Goal: Task Accomplishment & Management: Use online tool/utility

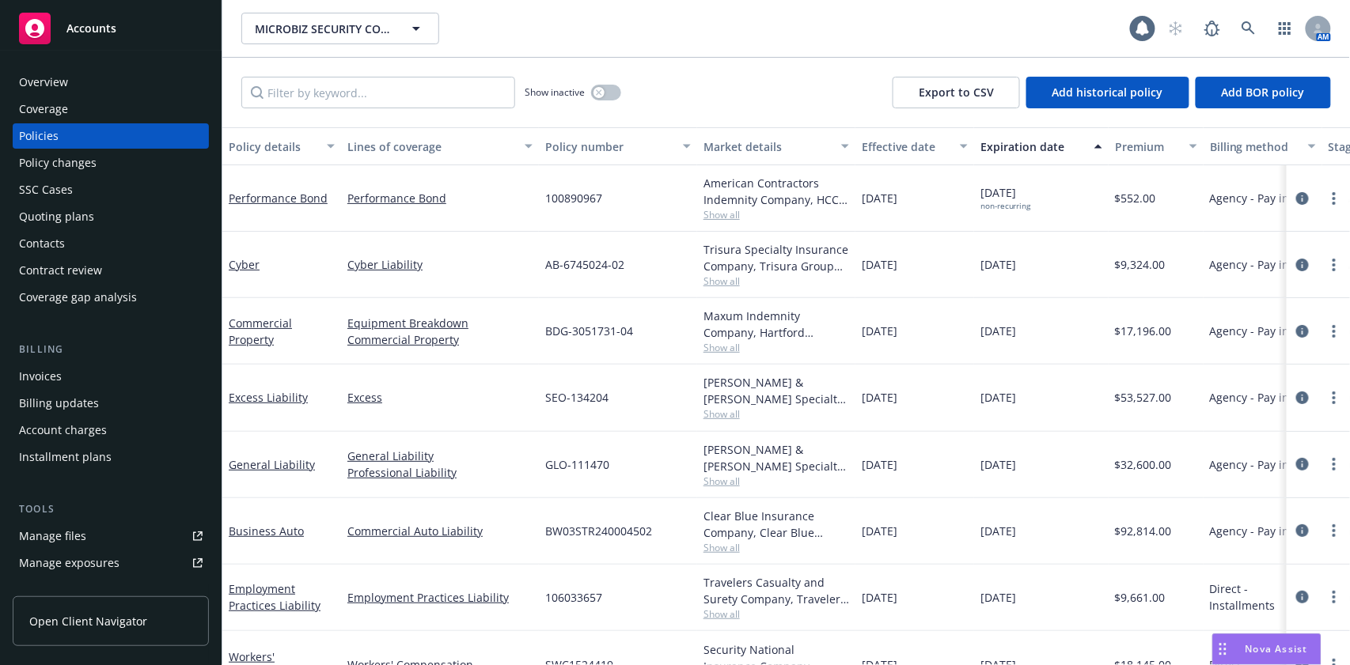
scroll to position [210, 0]
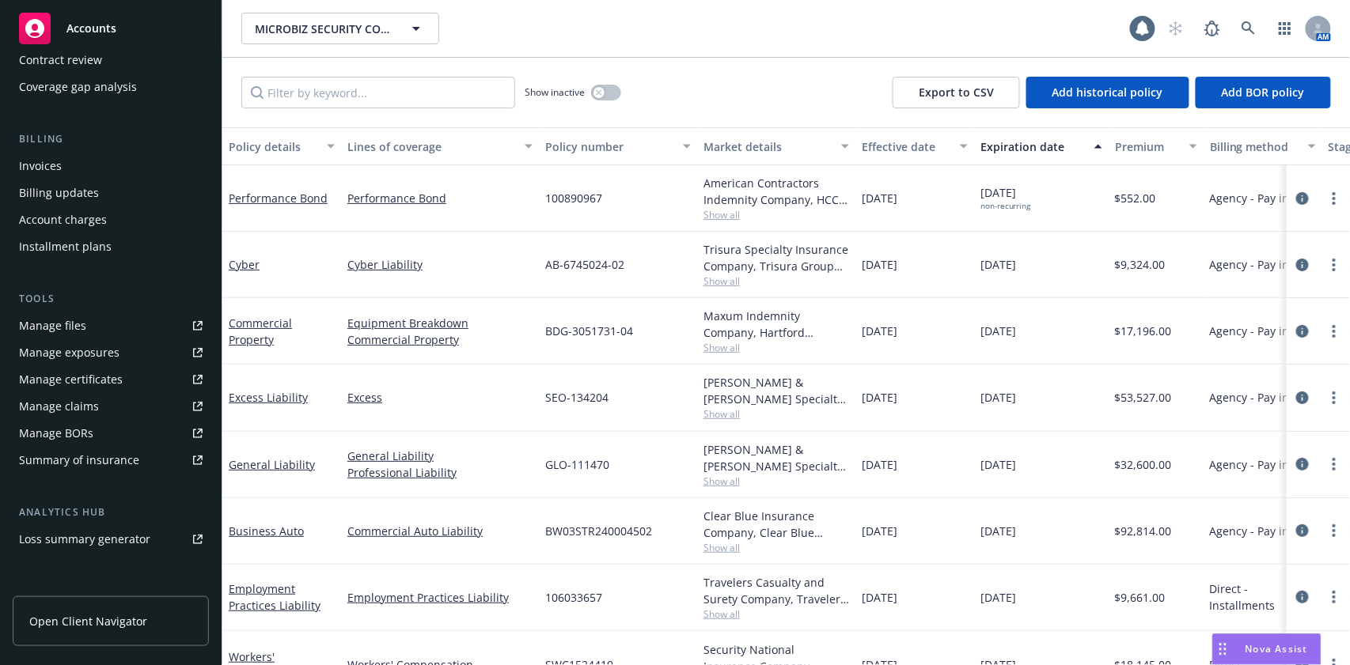
click at [104, 385] on div "Manage certificates" at bounding box center [71, 379] width 104 height 25
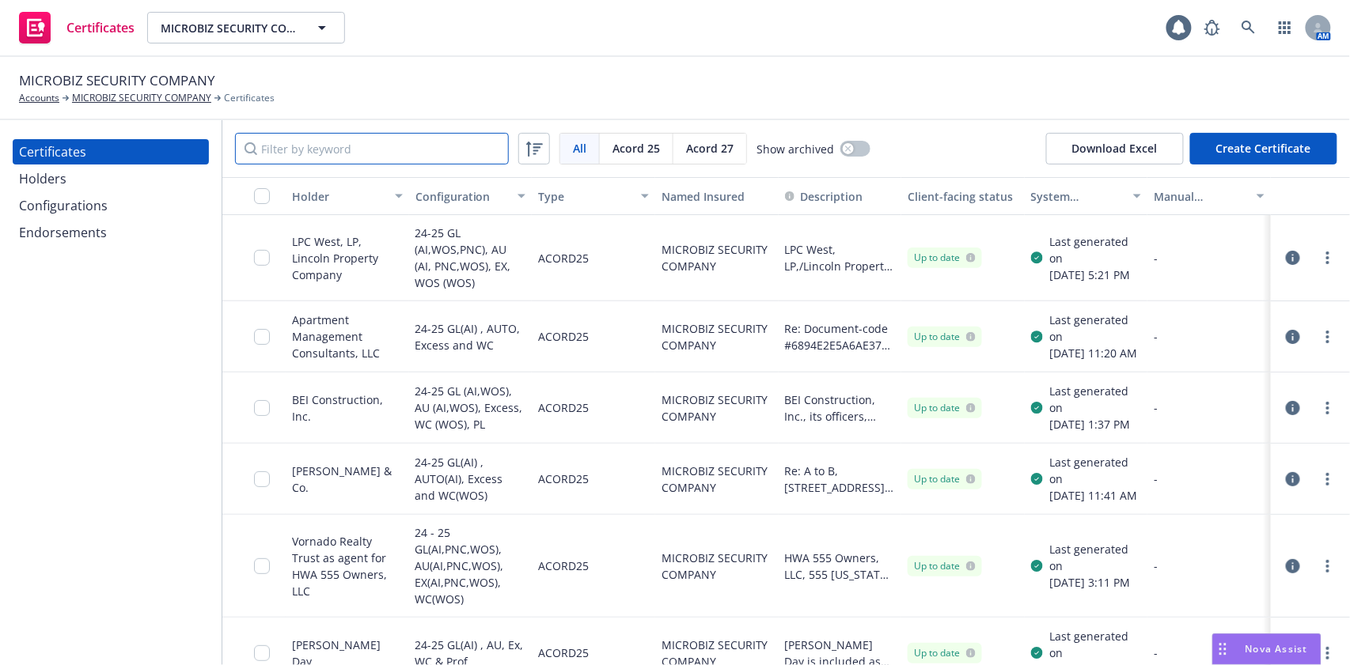
click at [288, 152] on input "Filter by keyword" at bounding box center [372, 149] width 274 height 32
paste input "68AF39E348F8D930445220"
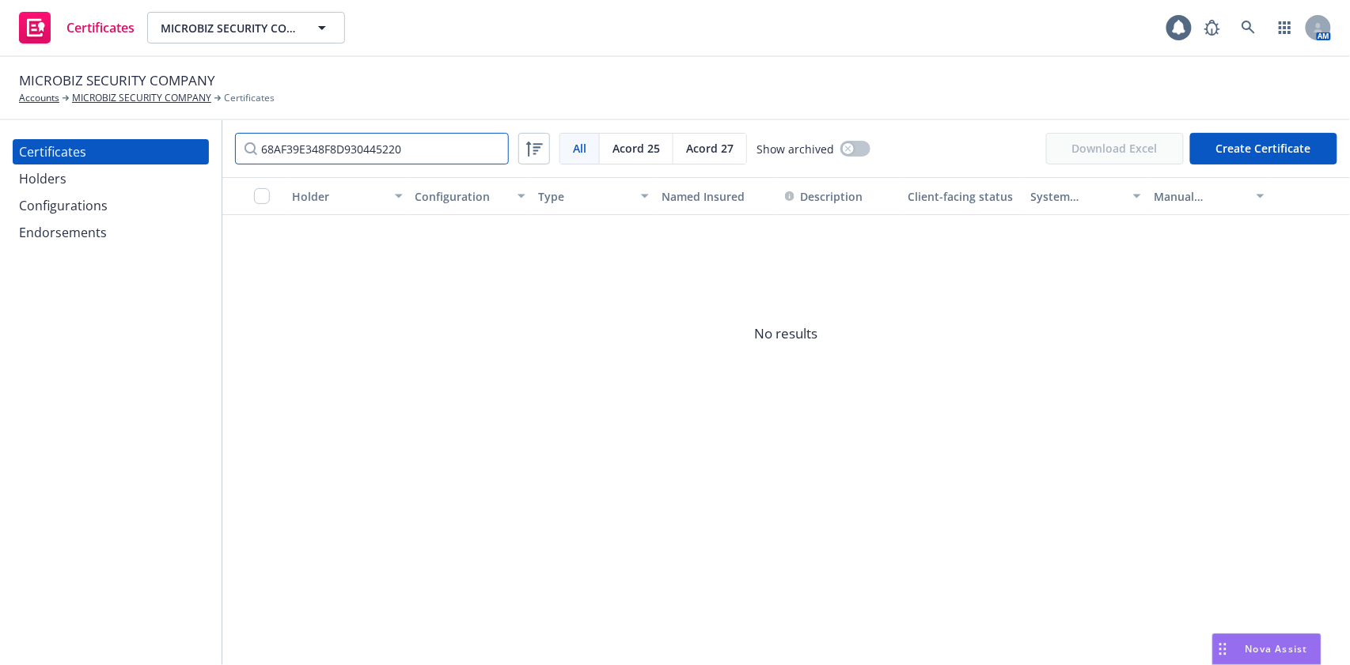
click at [430, 134] on input "68AF39E348F8D930445220" at bounding box center [372, 149] width 274 height 32
paste input "JSCo"
type input "JSCo"
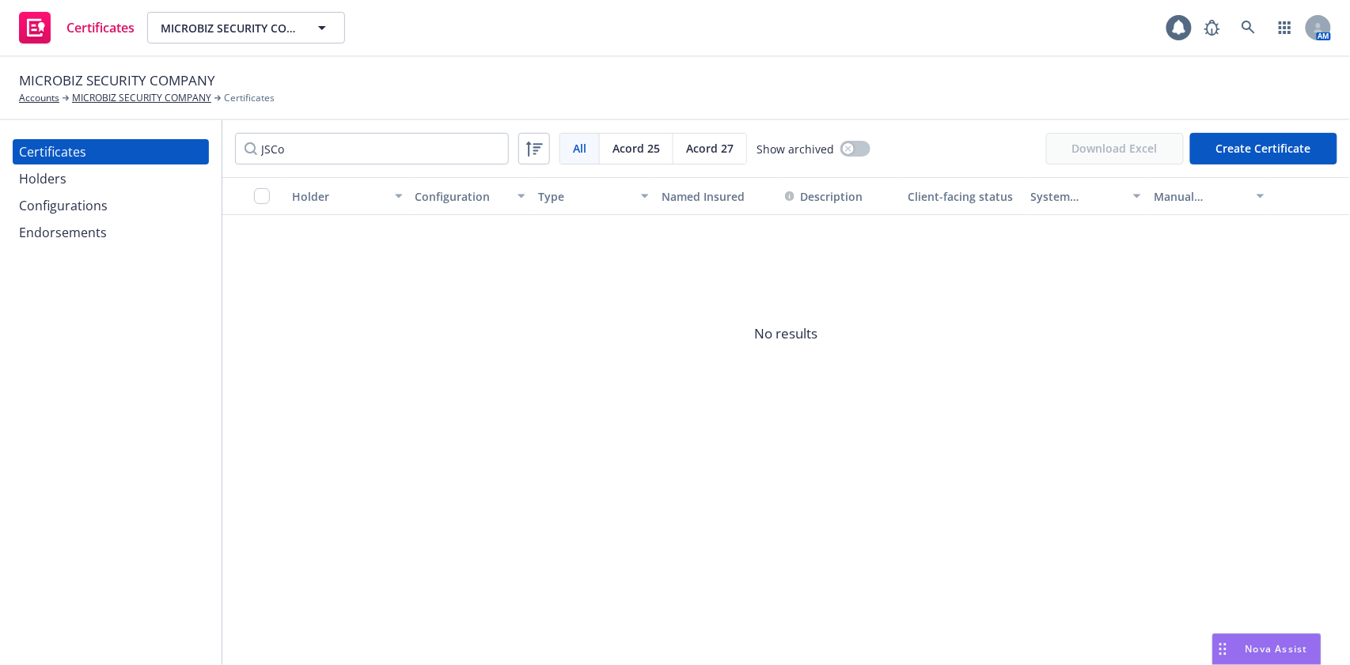
click at [171, 184] on div "Holders" at bounding box center [111, 178] width 184 height 25
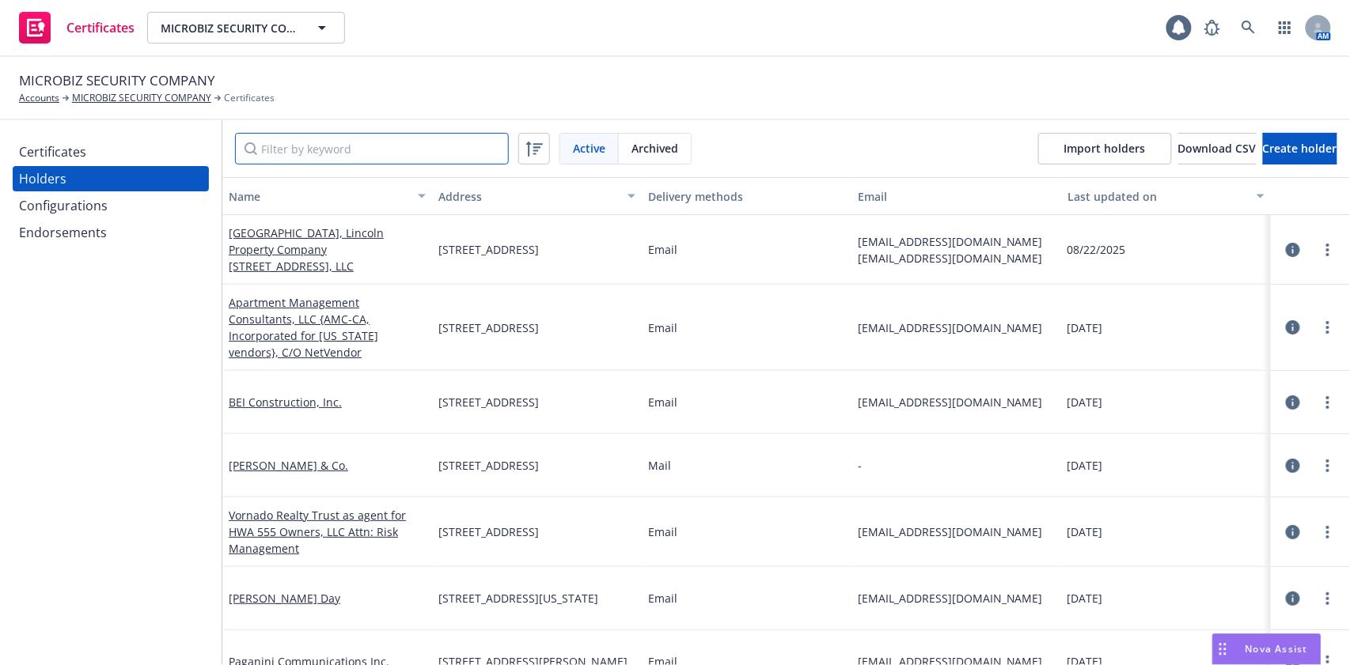
click at [407, 133] on input "Filter by keyword" at bounding box center [372, 149] width 274 height 32
paste input "JSCo C/O NetVendor 19801 SW 72nd Ave. Suite #300 Tualatin, OR 97062"
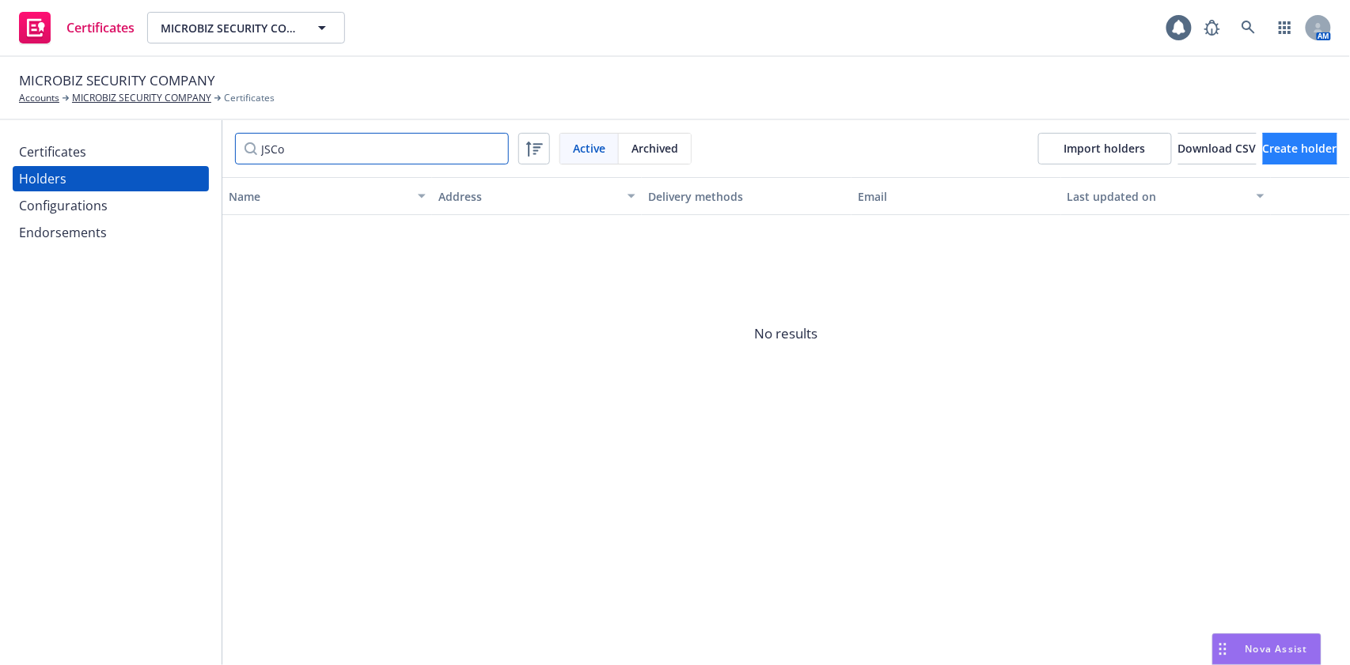
type input "JSCo"
click at [1307, 145] on span "Create holder" at bounding box center [1300, 148] width 74 height 15
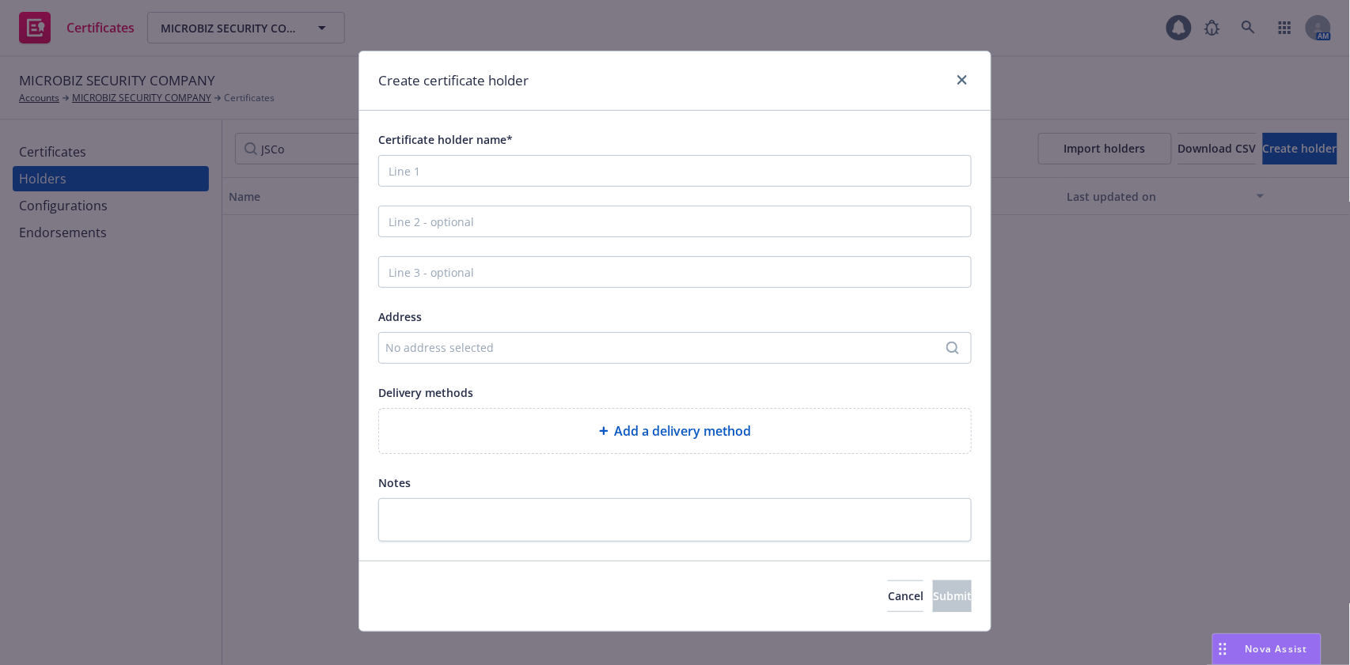
click at [605, 196] on div "Certificate holder name* Address No address selected Delivery methods Add a del…" at bounding box center [674, 336] width 593 height 412
click at [604, 172] on input "Certificate holder name*" at bounding box center [674, 171] width 593 height 32
paste input "JSCo C/O NetVendor 19801 SW 72nd Ave. Suite #300 Tualatin, OR 97062"
drag, startPoint x: 484, startPoint y: 171, endPoint x: 409, endPoint y: 172, distance: 75.2
click at [409, 172] on input "JSCo C/O NetVendor 19801 SW 72nd Ave. Suite #300 Tualatin, OR 97062" at bounding box center [674, 171] width 593 height 32
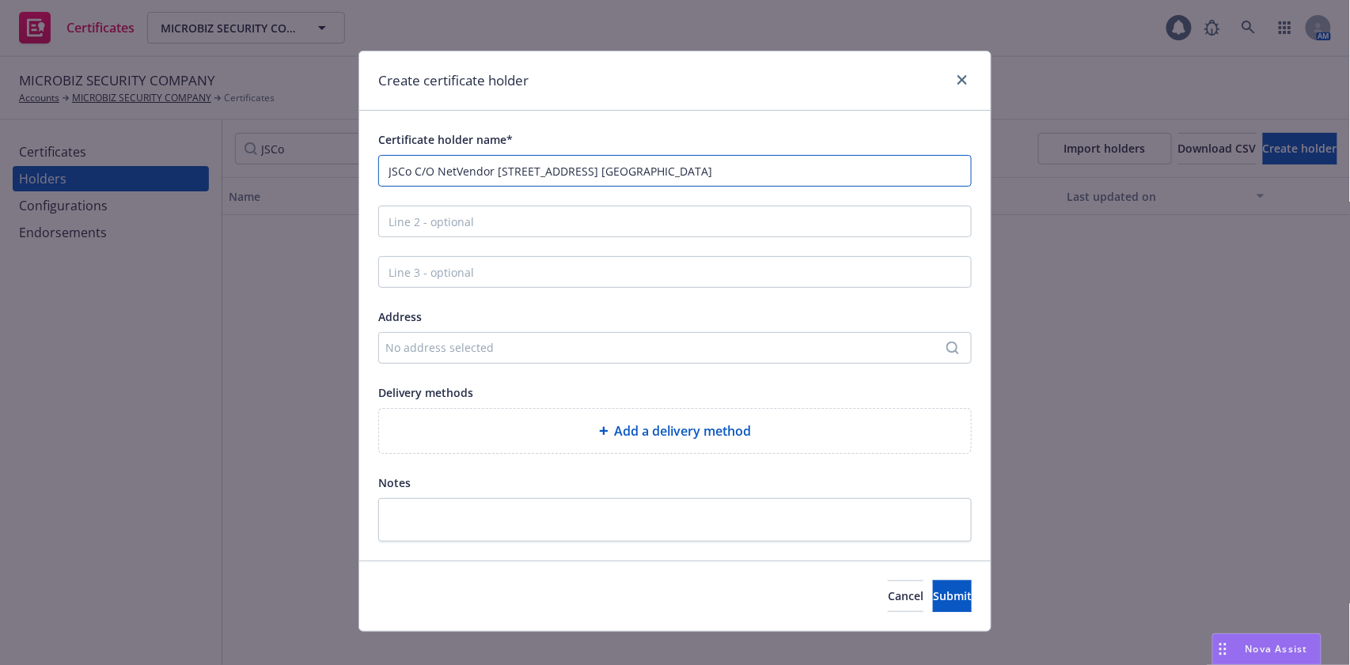
type input "JSCo 19801 SW 72nd Ave. Suite #300 Tualatin, OR 97062"
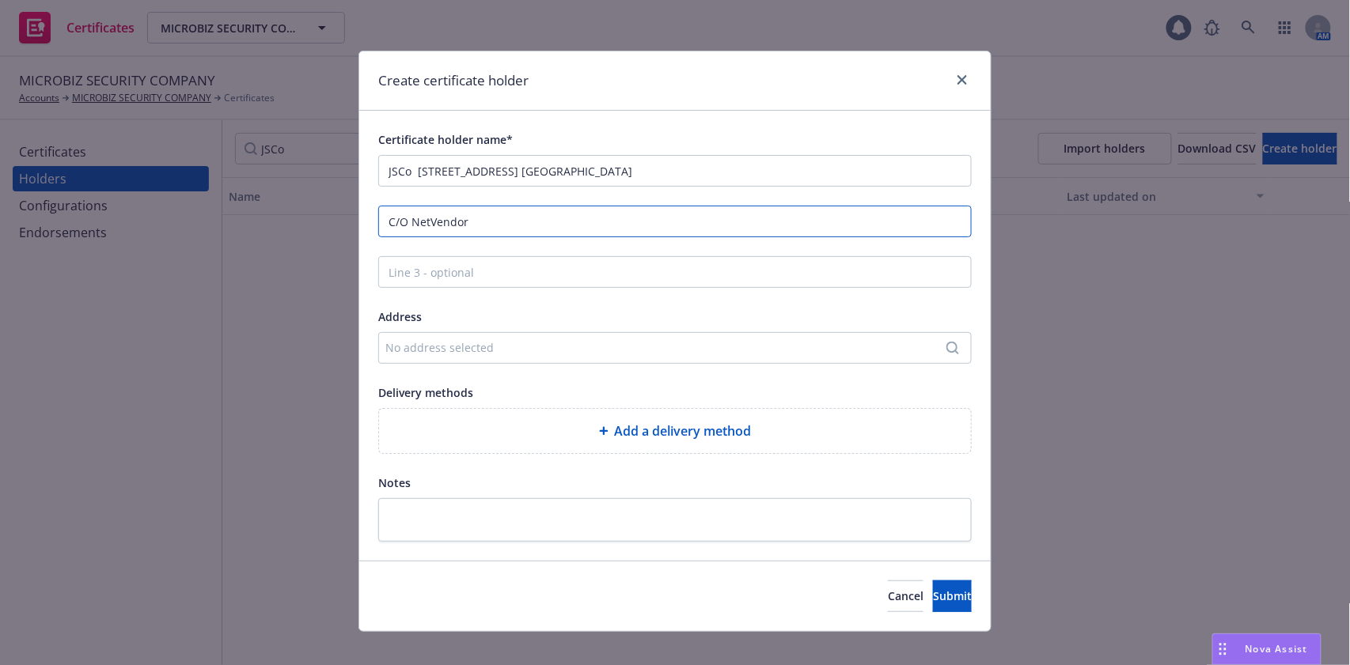
type input "C/O NetVendor"
drag, startPoint x: 658, startPoint y: 171, endPoint x: 411, endPoint y: 176, distance: 246.9
click at [411, 176] on input "JSCo 19801 SW 72nd Ave. Suite #300 Tualatin, OR 97062" at bounding box center [674, 171] width 593 height 32
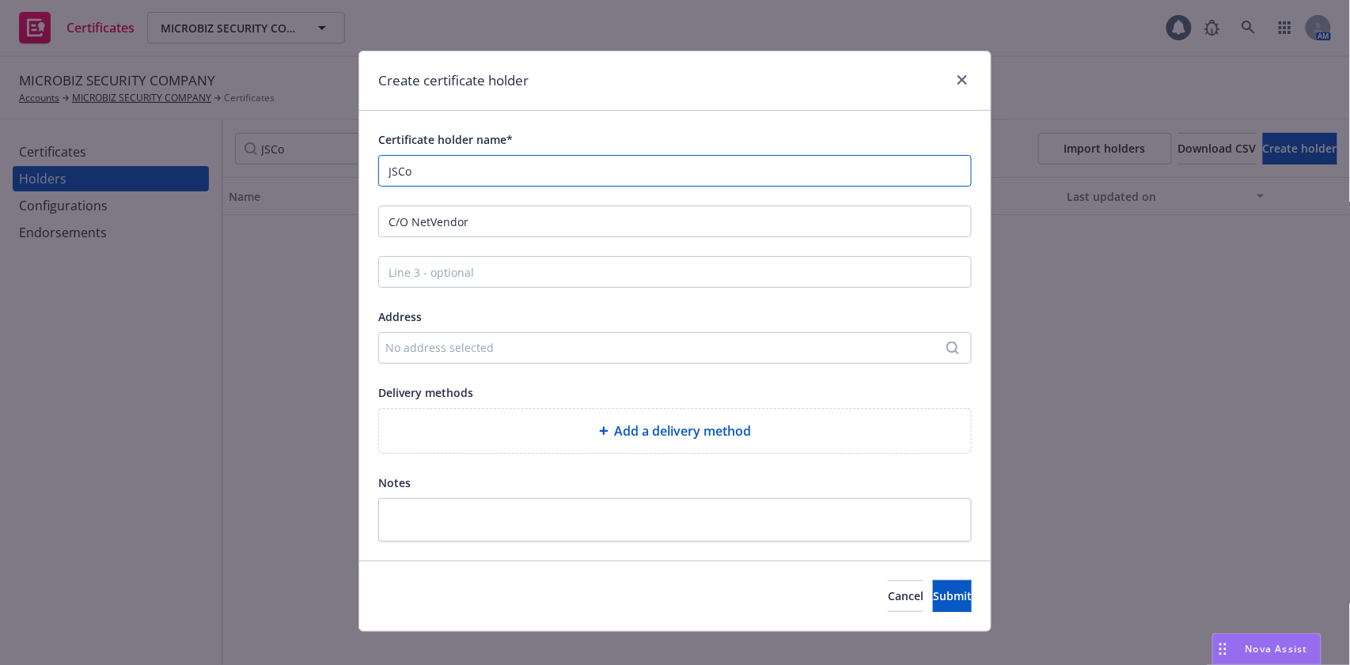
type input "JSCo"
click at [499, 342] on div "No address selected" at bounding box center [666, 347] width 563 height 17
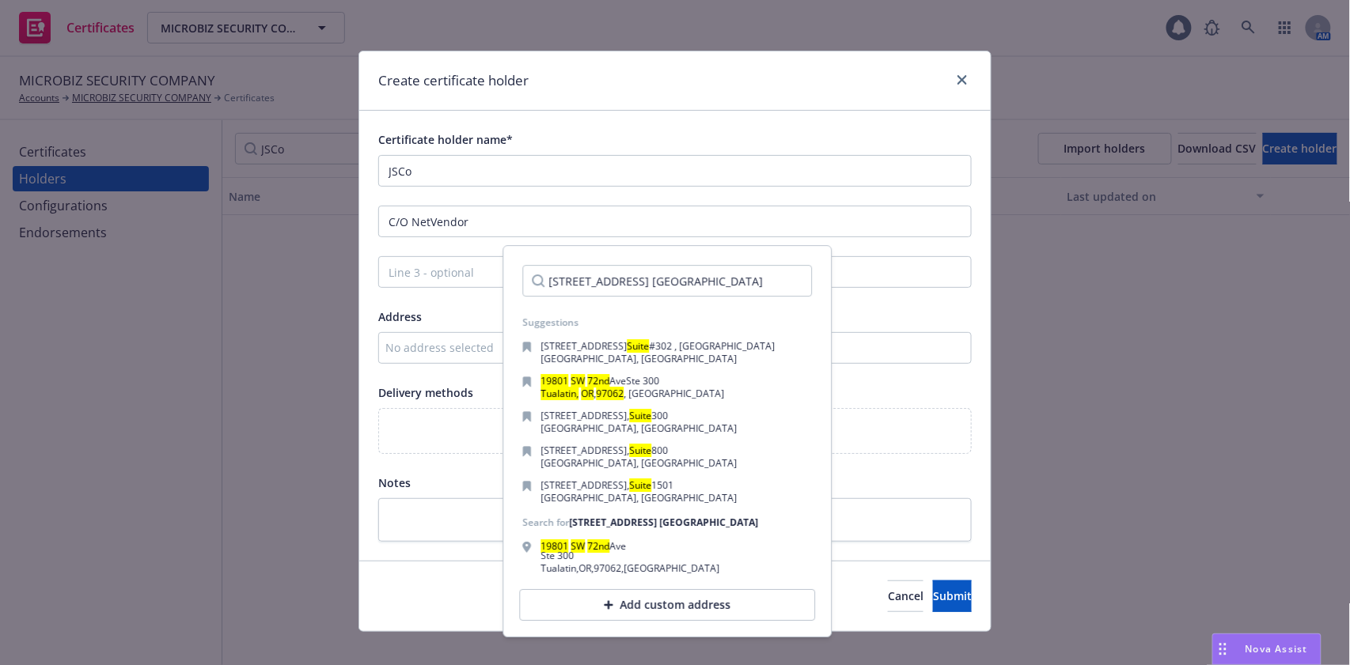
drag, startPoint x: 676, startPoint y: 283, endPoint x: 525, endPoint y: 287, distance: 151.2
click at [525, 287] on input "19801 SW 72nd Ave. Suite #300 Tualatin, OR 97062" at bounding box center [668, 281] width 290 height 32
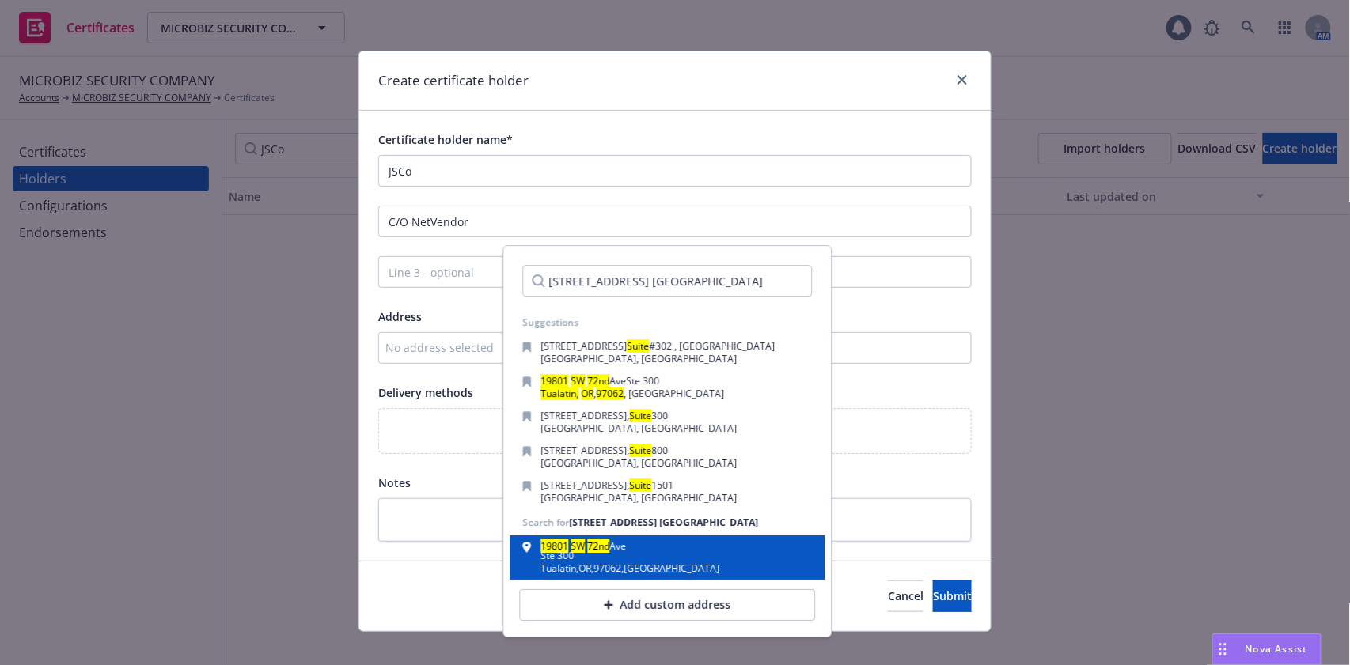
type input "19801 SW 72nd Ave. Suite #300 Tualatin, OR 97062"
click at [691, 574] on div "19801 SW 72nd Ave Ste 300 Tualatin , OR , 97062 , USA" at bounding box center [668, 559] width 290 height 32
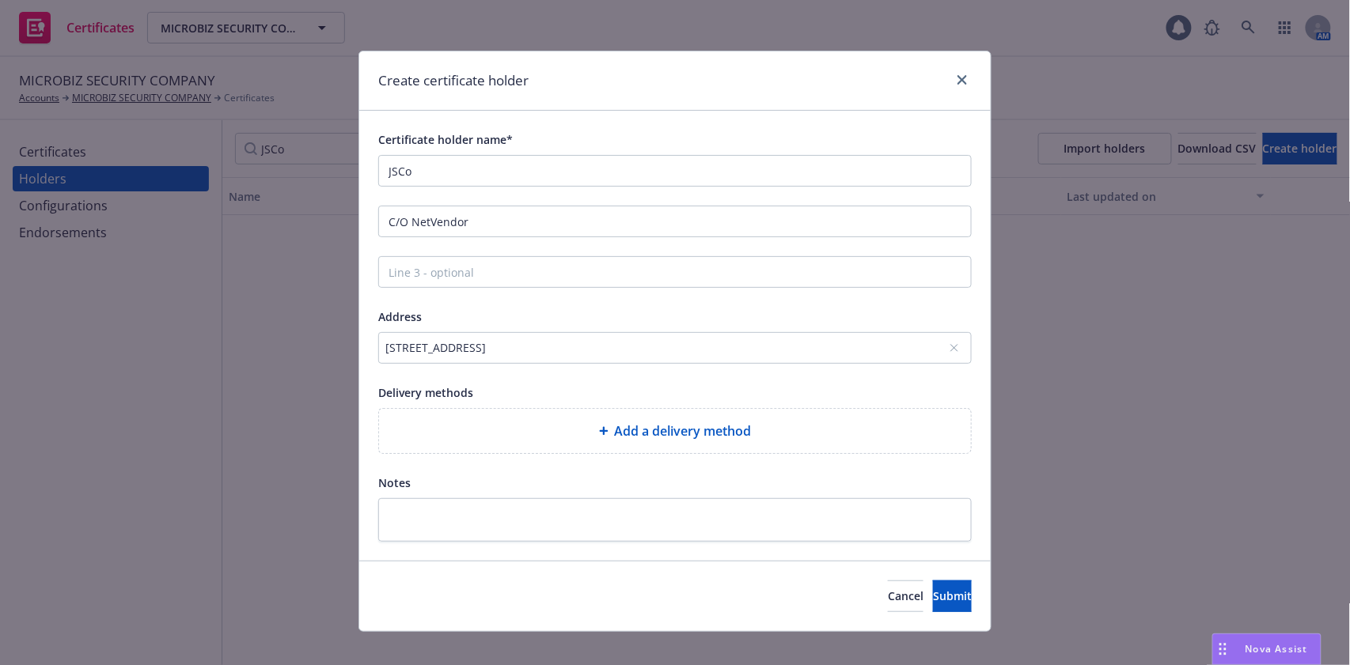
click at [615, 430] on span "Add a delivery method" at bounding box center [683, 431] width 137 height 19
select select "EMAIL"
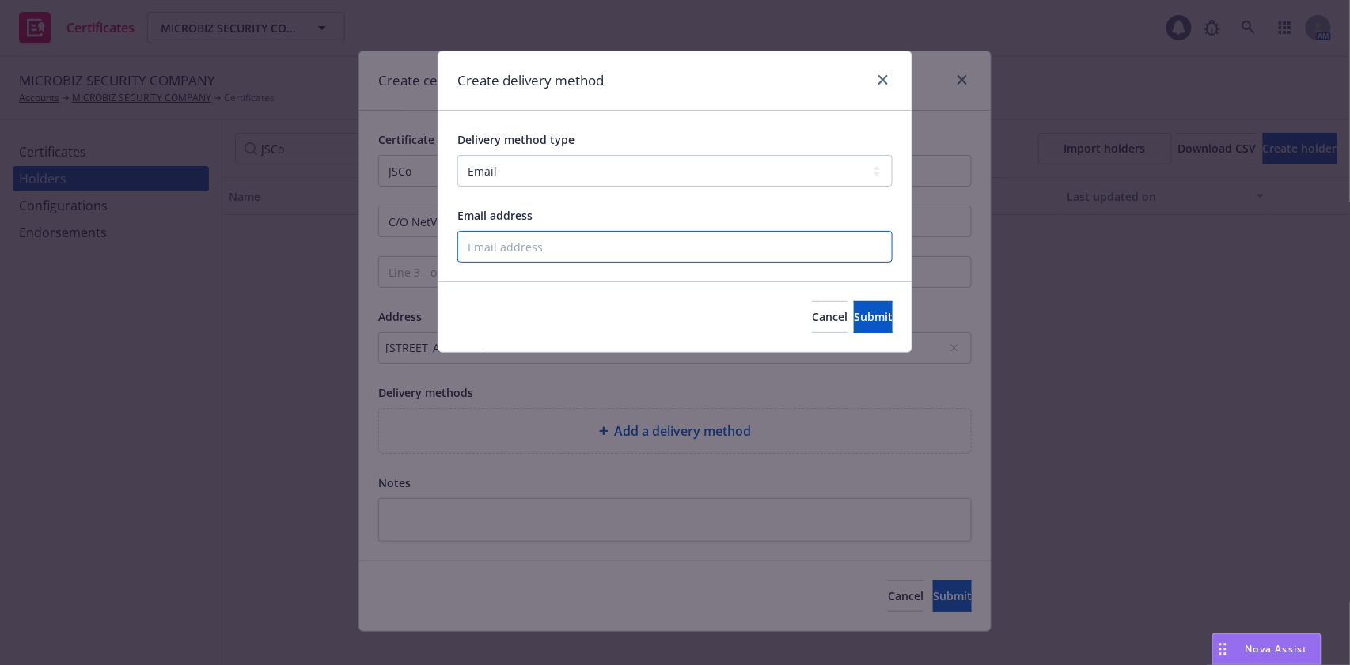
click at [559, 244] on input "Email address" at bounding box center [674, 247] width 435 height 32
paste input "cois@netvendor.net"
type input "cois@netvendor.net"
click at [854, 309] on span "Submit" at bounding box center [873, 316] width 39 height 15
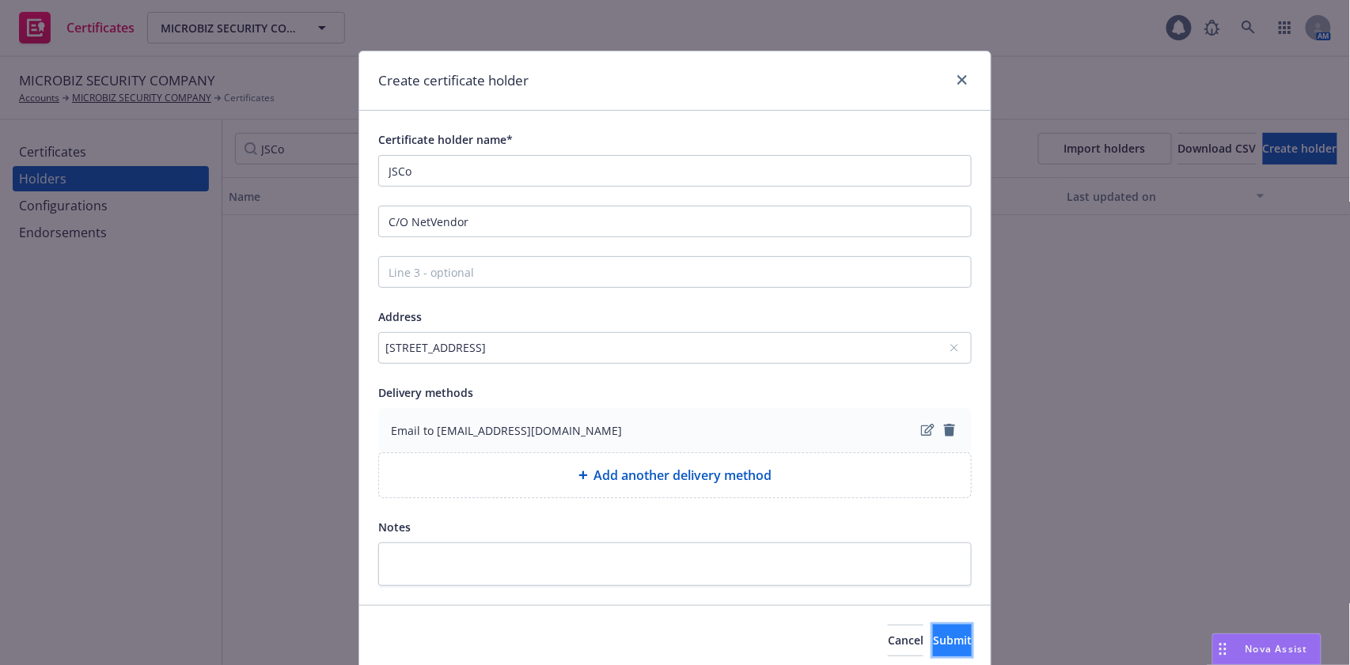
click at [935, 654] on button "Submit" at bounding box center [952, 641] width 39 height 32
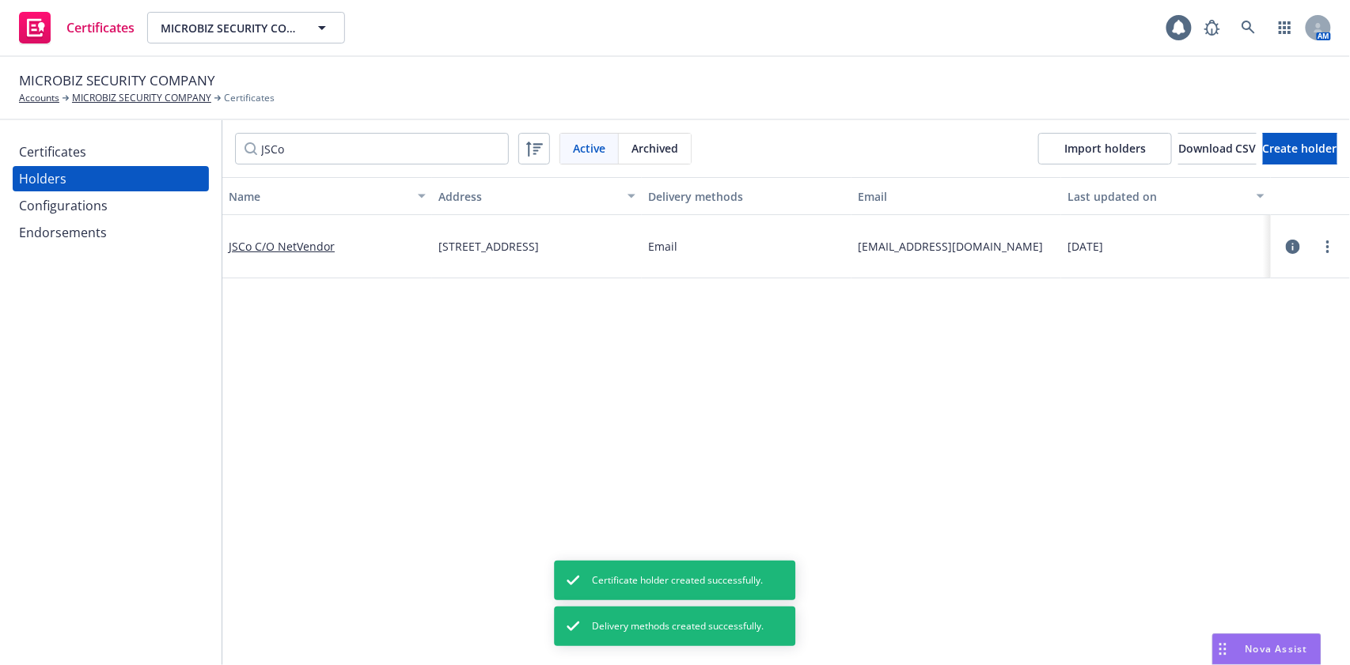
click at [93, 150] on div "Certificates" at bounding box center [111, 151] width 184 height 25
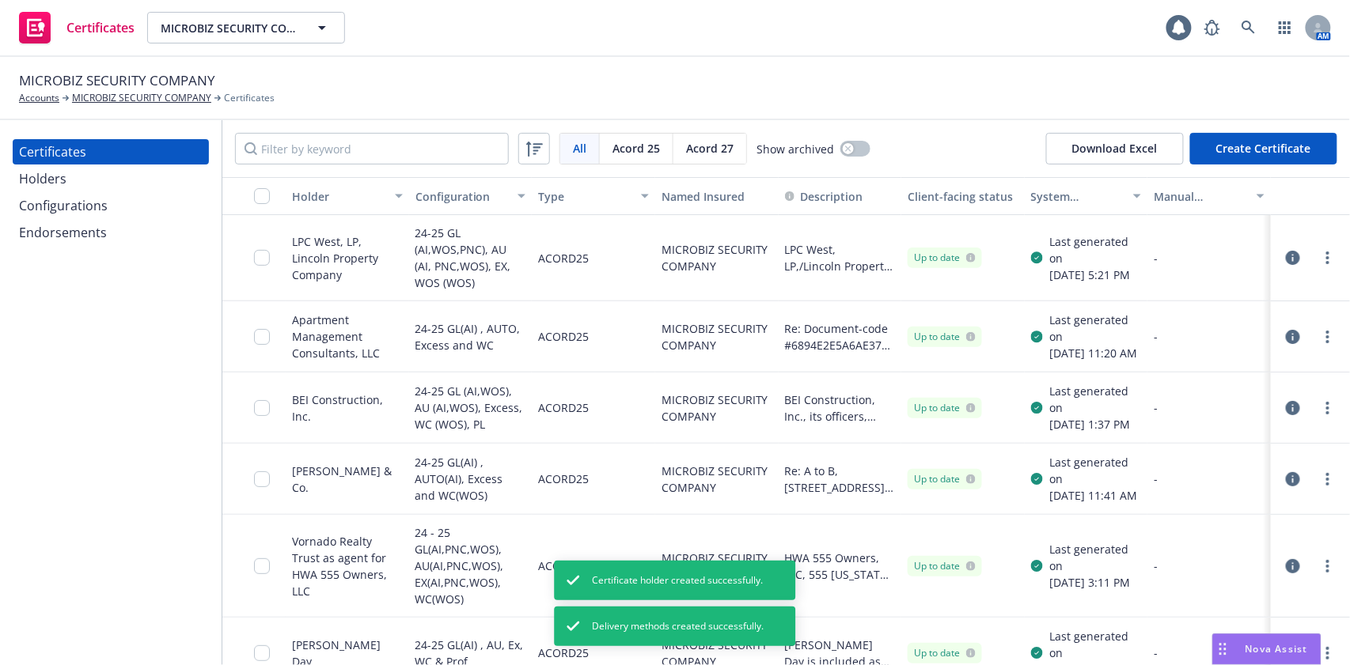
click at [1261, 169] on div "All All Acord 25 Acord 27 Show archived Download Excel Create Certificate" at bounding box center [785, 148] width 1127 height 57
click at [1259, 158] on button "Create Certificate" at bounding box center [1263, 149] width 147 height 32
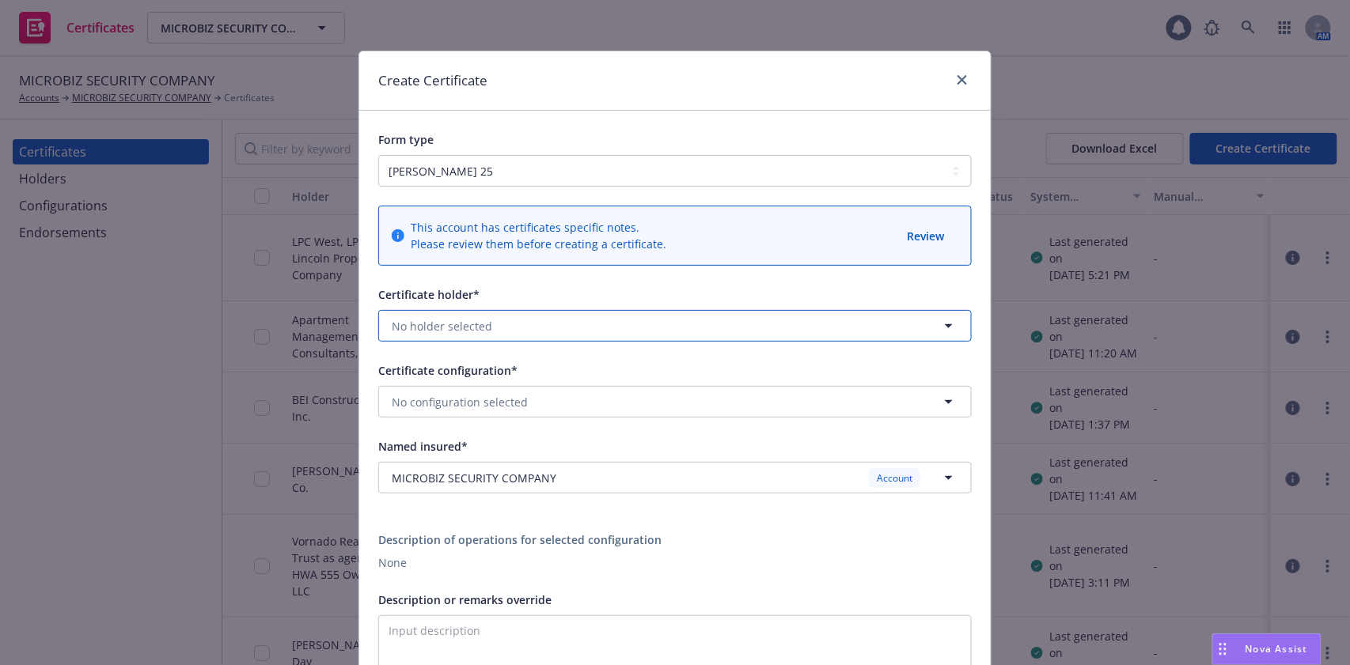
click at [529, 329] on button "No holder selected" at bounding box center [674, 326] width 593 height 32
type input "js"
click at [505, 378] on span "JSCo C/O NetVendor" at bounding box center [450, 370] width 109 height 17
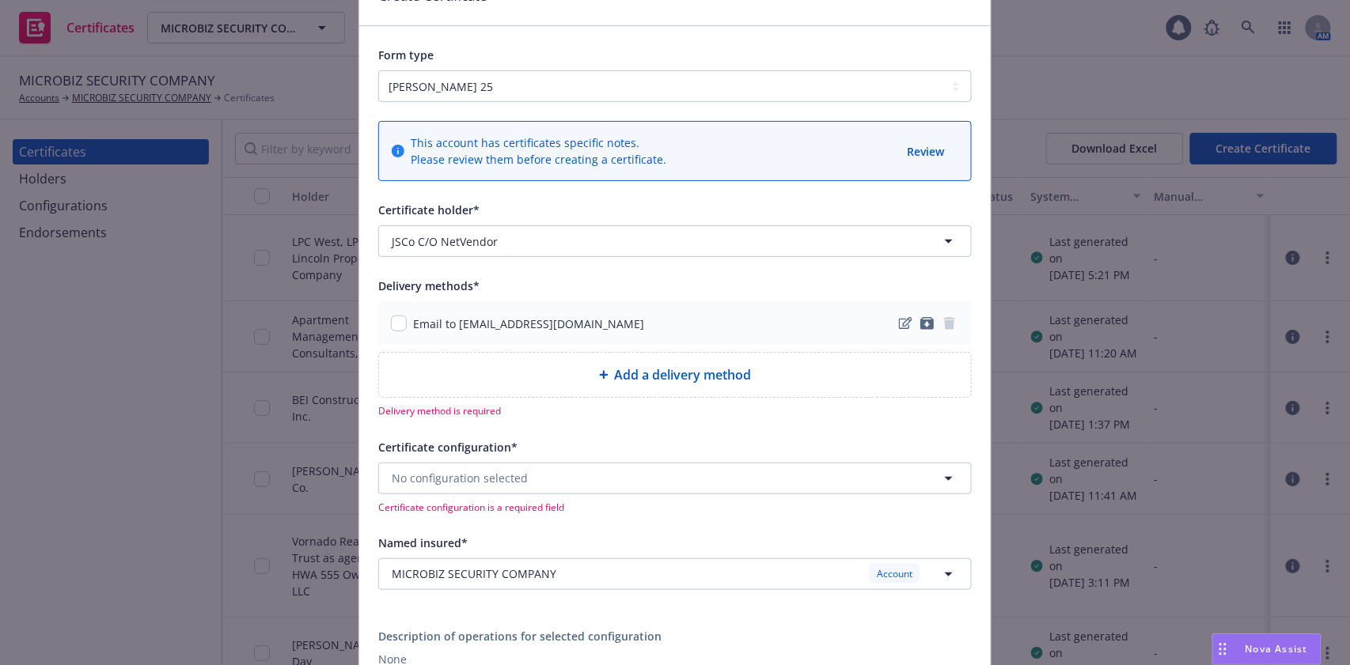
scroll to position [105, 0]
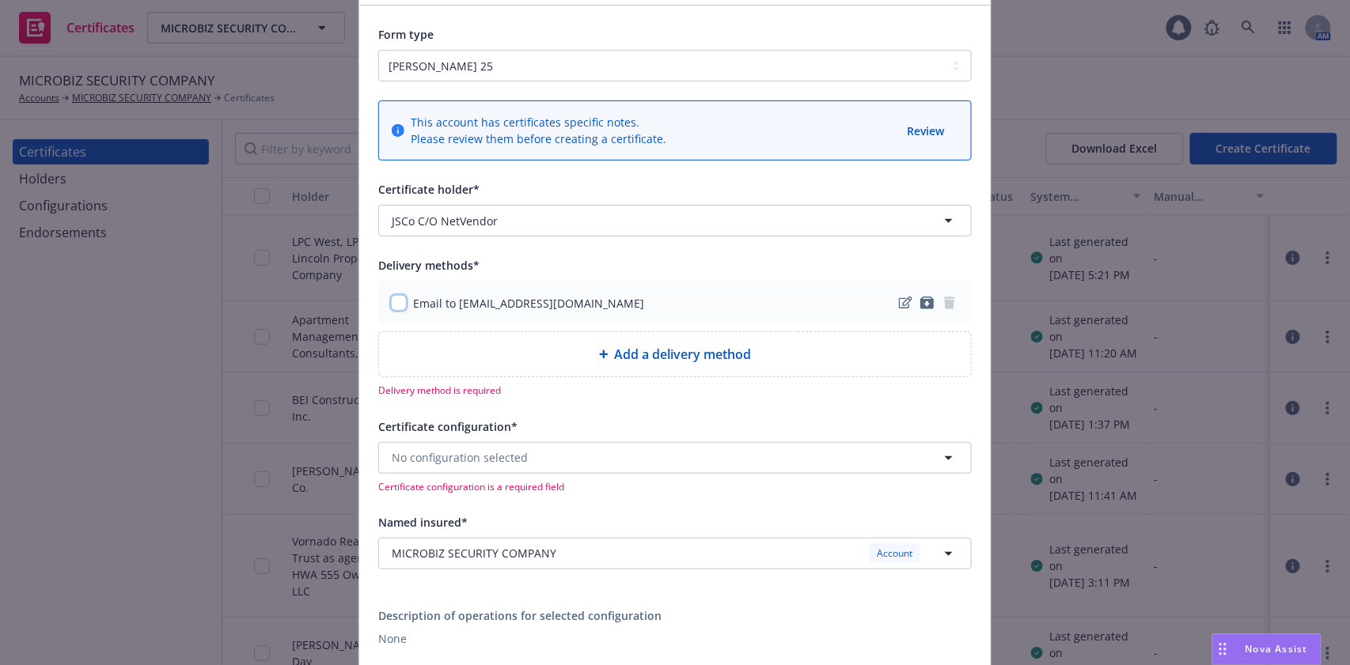
click at [393, 301] on input "checkbox" at bounding box center [399, 303] width 16 height 16
checkbox input "true"
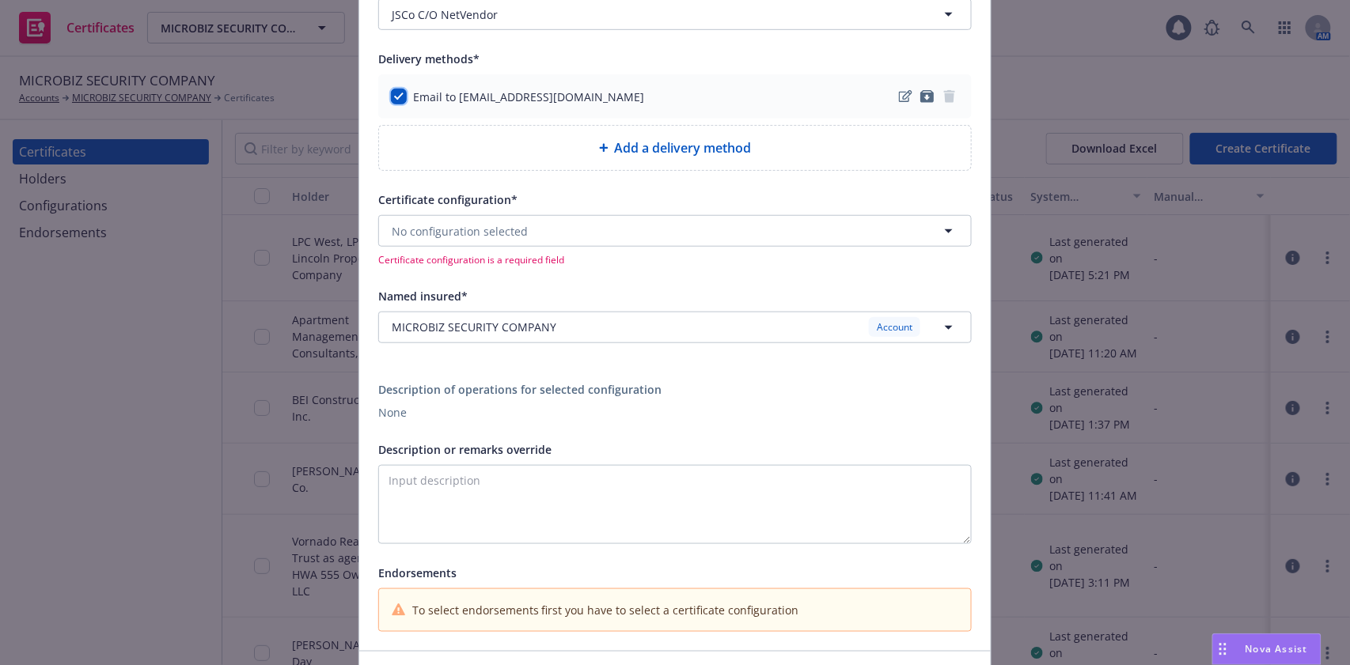
scroll to position [316, 0]
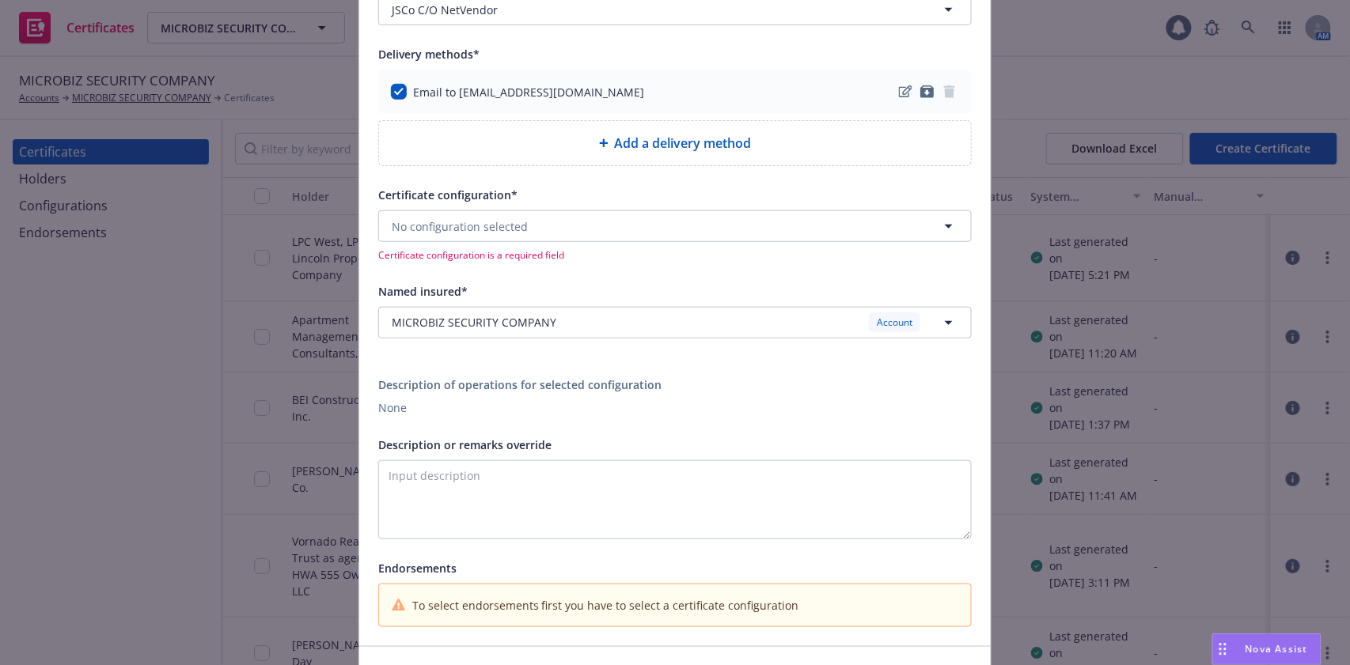
click at [598, 209] on div "Certificate configuration* No configuration selected Certificate configuration …" at bounding box center [674, 223] width 593 height 77
click at [598, 219] on button "No configuration selected" at bounding box center [674, 226] width 593 height 32
click at [608, 231] on button "No configuration selected" at bounding box center [674, 226] width 593 height 32
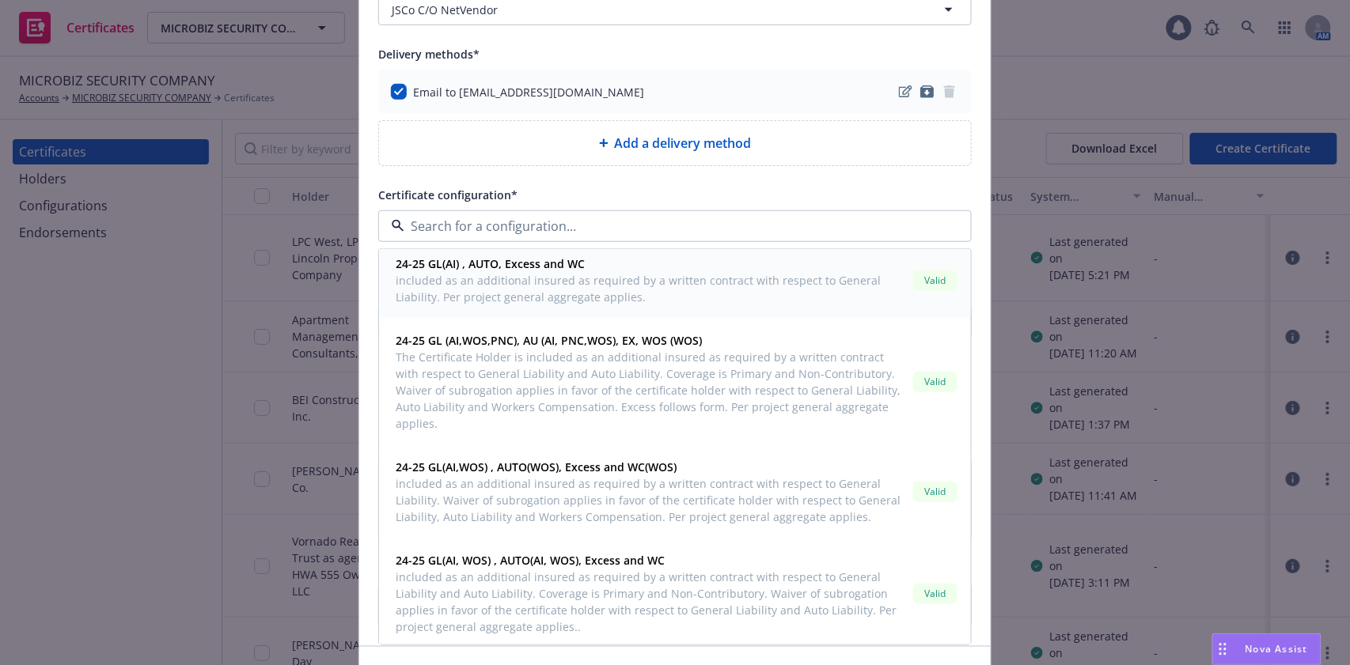
scroll to position [210, 0]
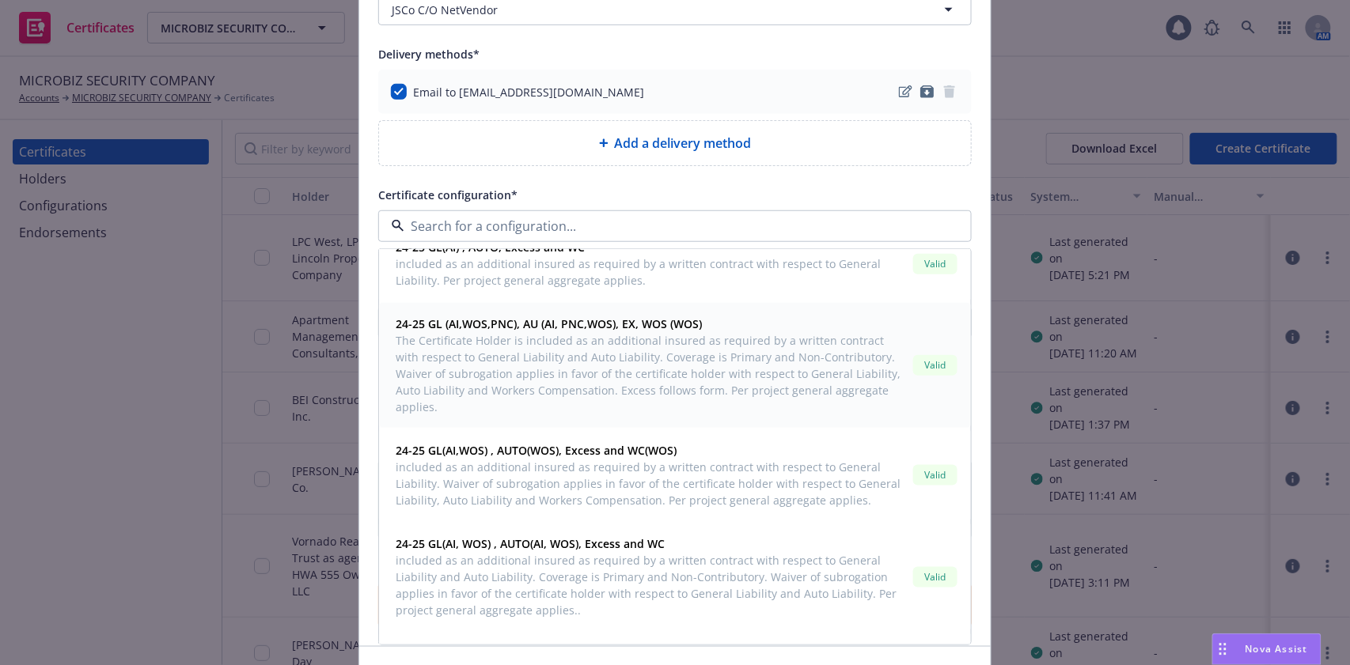
click at [676, 368] on span "The Certificate Holder is included as an additional insured as required by a wr…" at bounding box center [651, 373] width 511 height 83
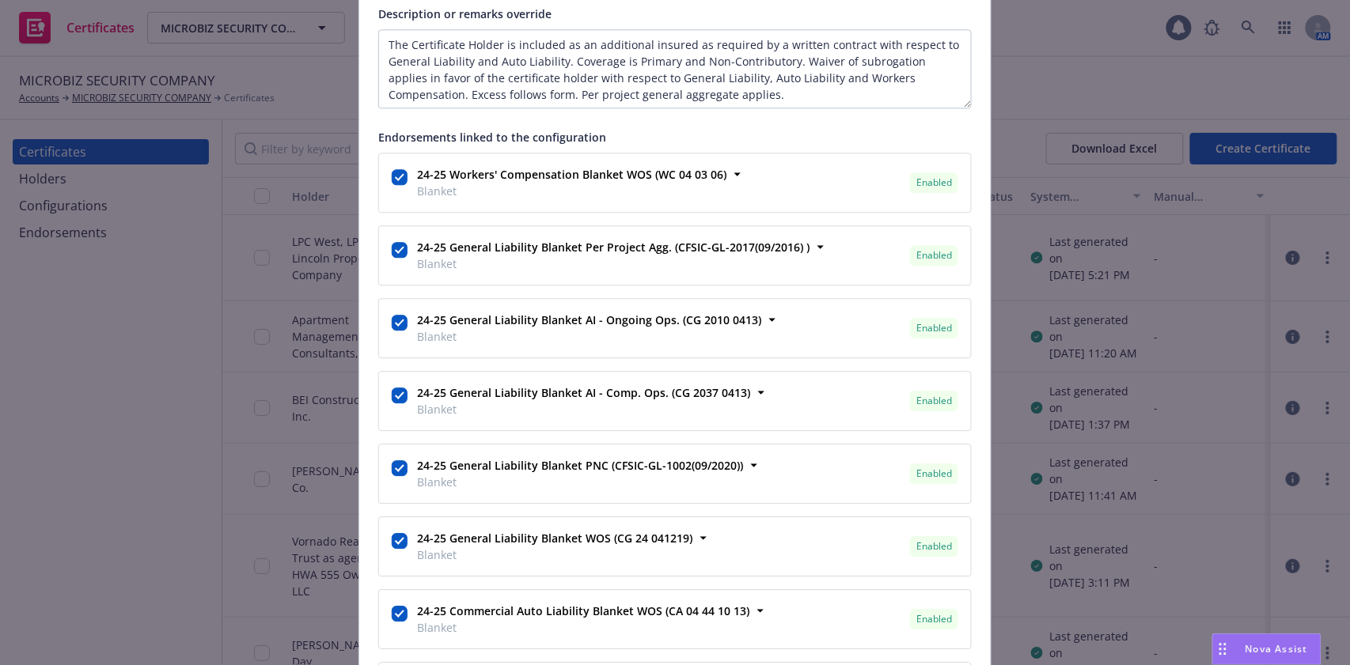
scroll to position [1055, 0]
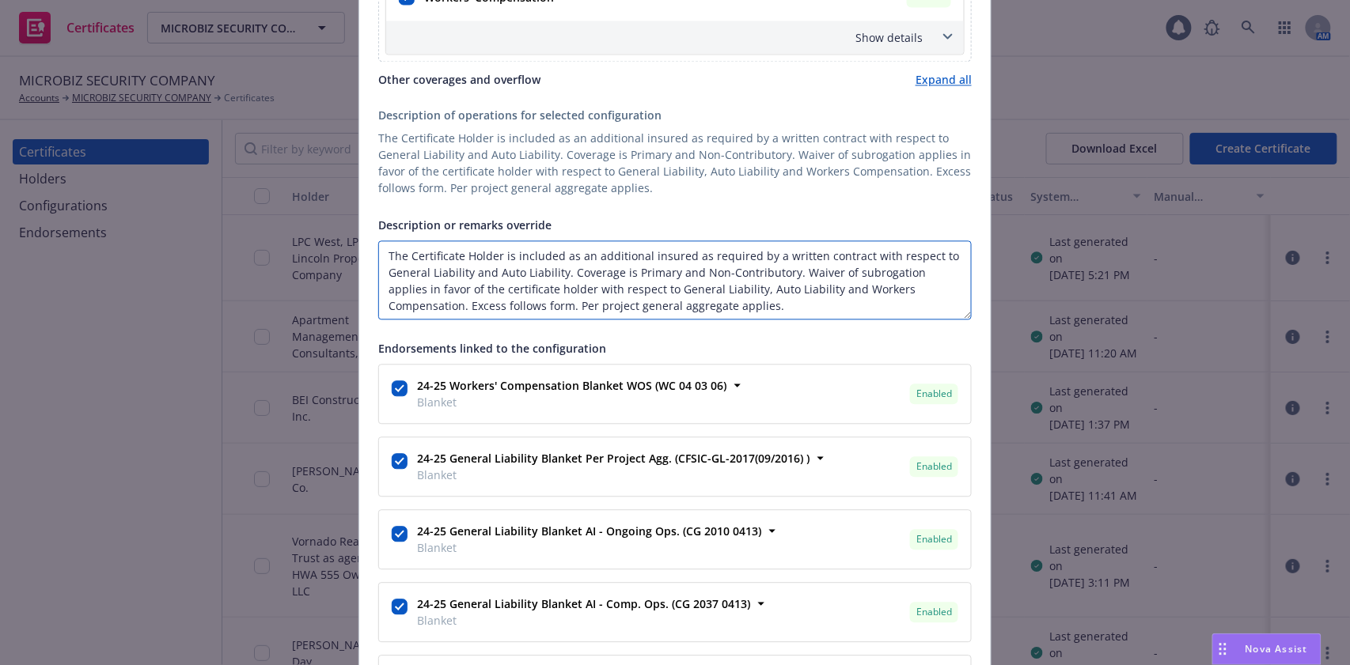
click at [378, 251] on textarea "The Certificate Holder is included as an additional insured as required by a wr…" at bounding box center [674, 280] width 593 height 79
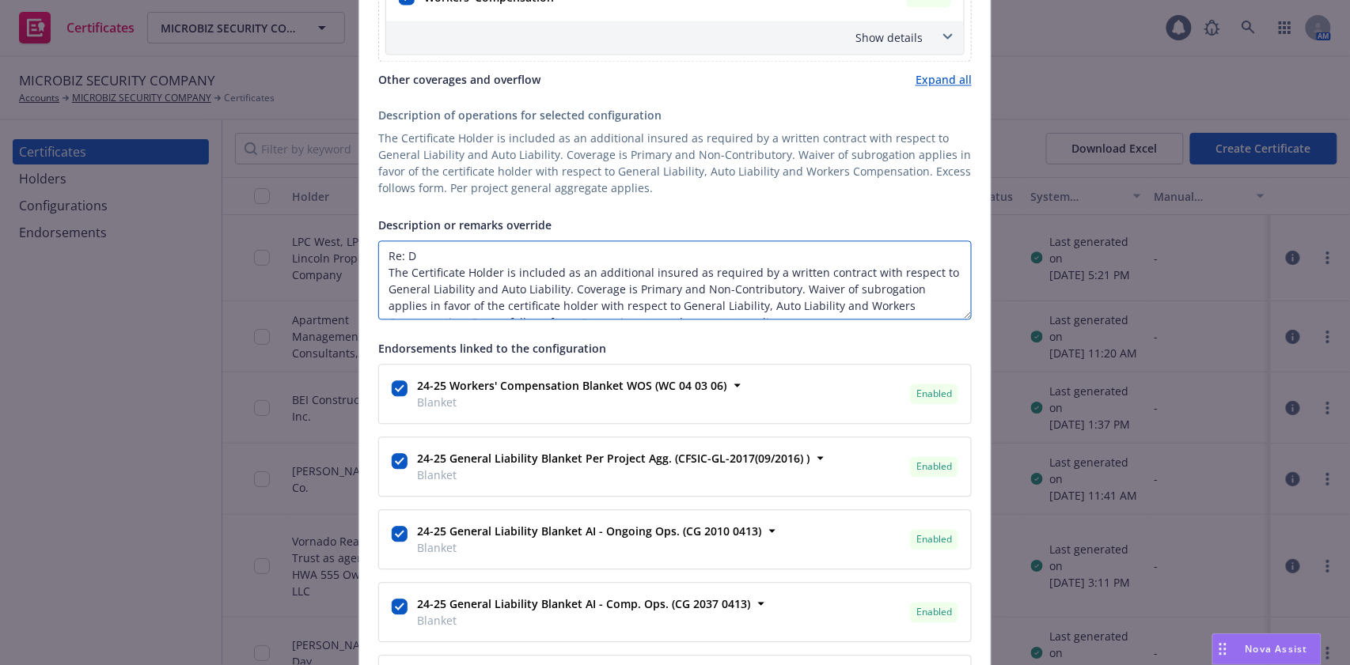
paste textarea "ocument-code: 68AF39E348F8D930445220"
drag, startPoint x: 503, startPoint y: 275, endPoint x: 381, endPoint y: 272, distance: 122.7
click at [381, 272] on textarea "Re: Document-code: 68AF39E348F8D930445220 The Certificate Holder is included as…" at bounding box center [674, 280] width 593 height 79
paste textarea "JSCo and its respective owners, officers, agents, and employees, and any indivi…"
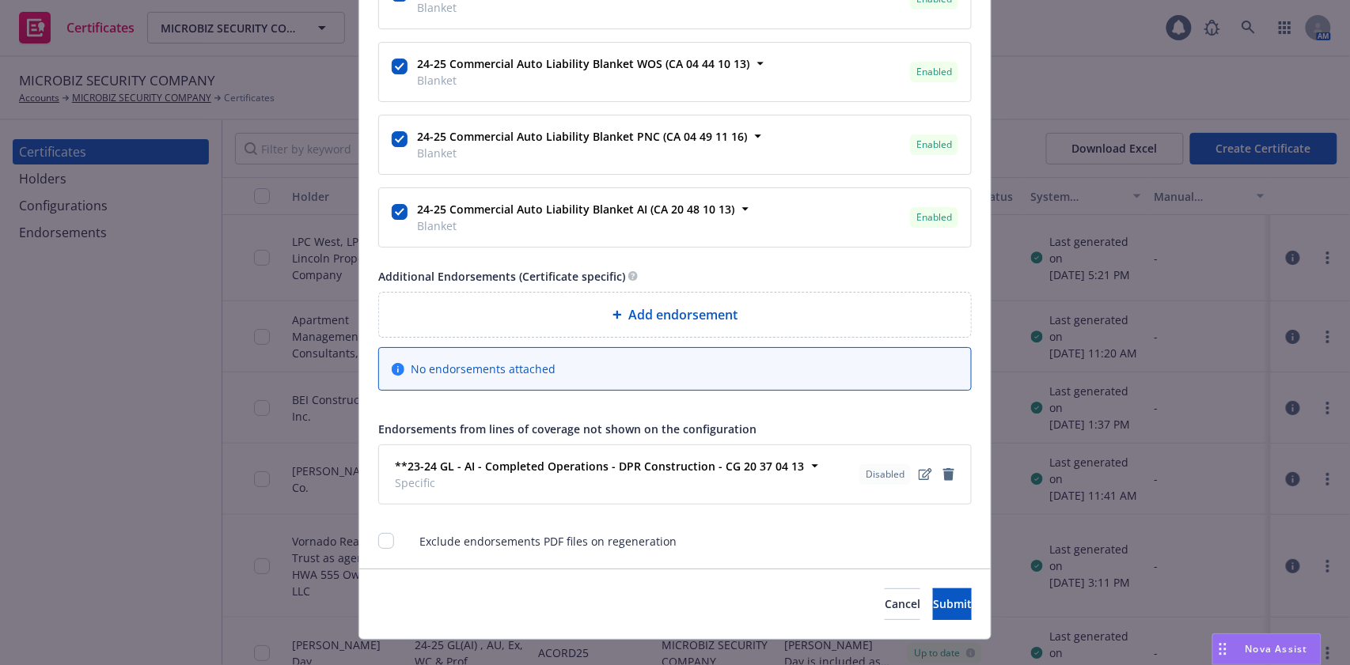
scroll to position [1834, 0]
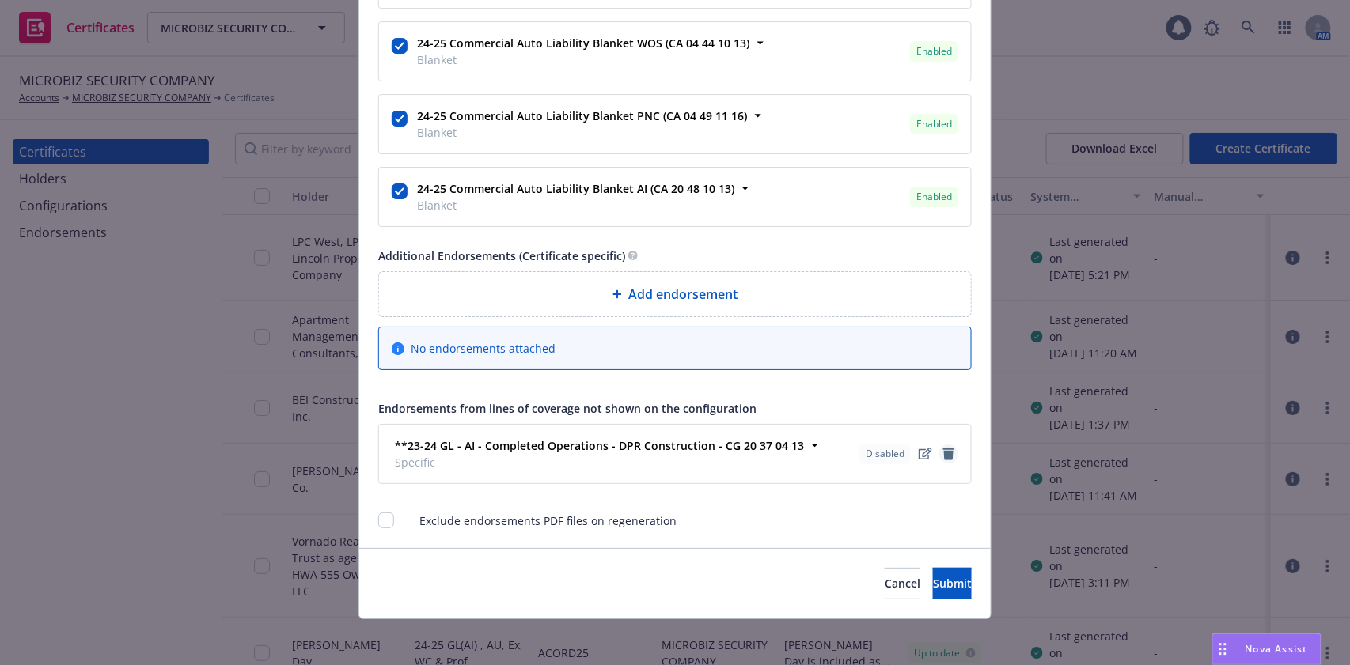
type textarea "Re: Document-code: 68AF39E348F8D930445220 JSCo and its respective owners, offic…"
click at [944, 450] on icon "remove" at bounding box center [948, 454] width 11 height 13
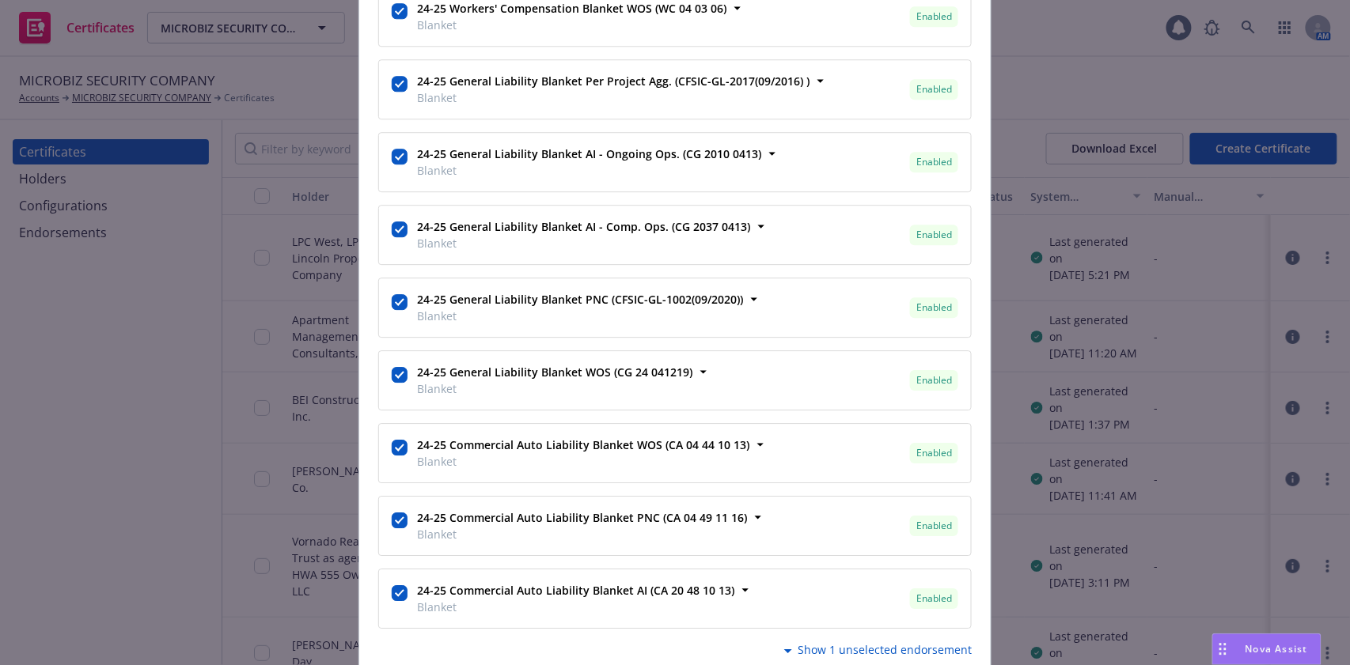
scroll to position [1752, 0]
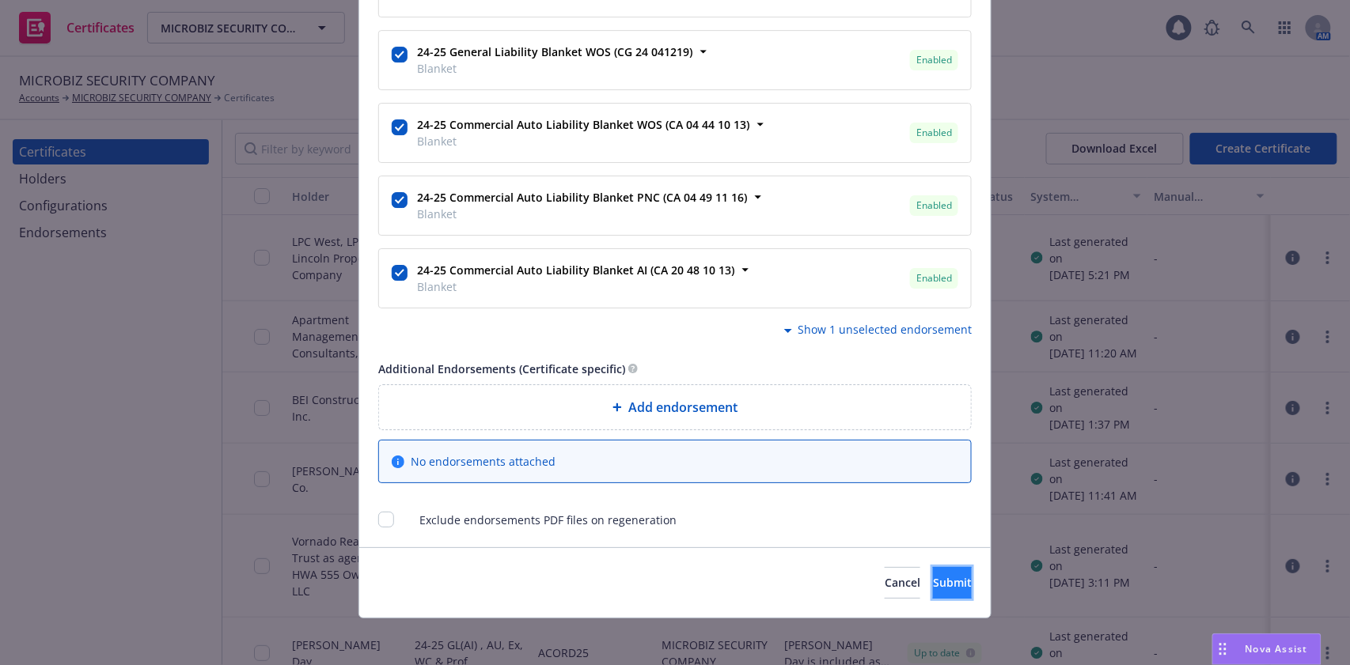
click at [933, 570] on button "Submit" at bounding box center [952, 583] width 39 height 32
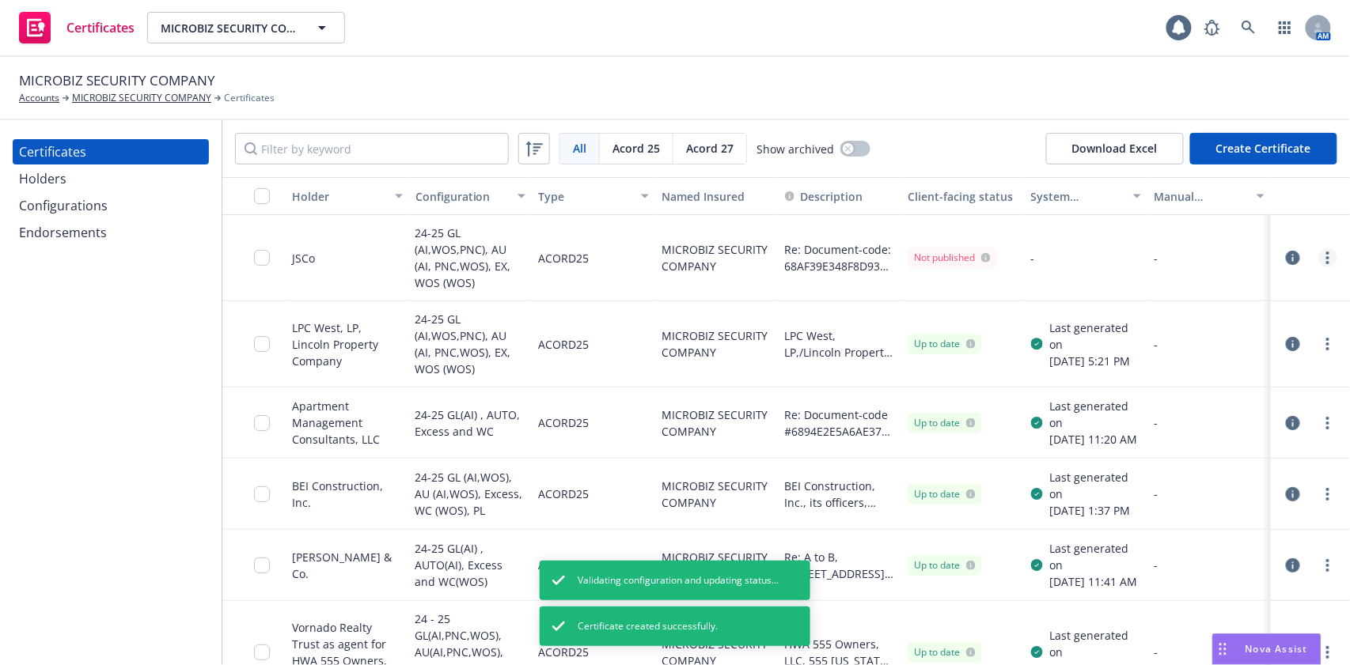
click at [1318, 252] on link "more" at bounding box center [1327, 257] width 19 height 19
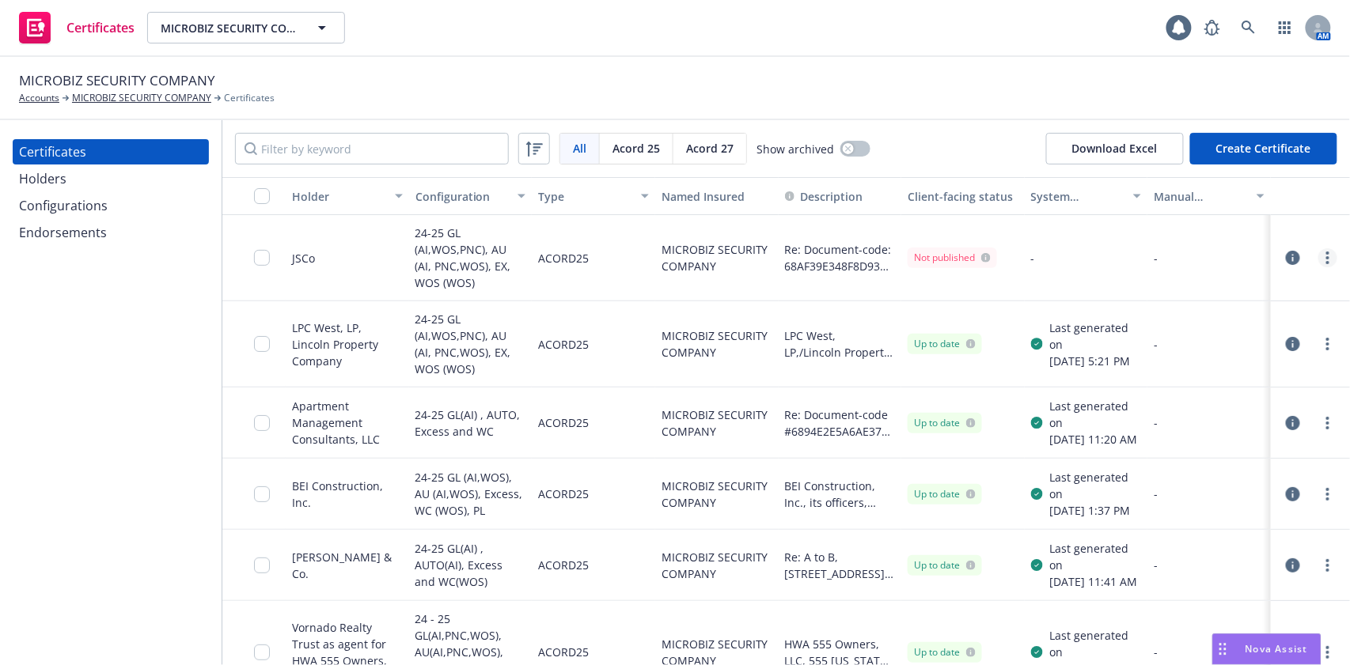
click at [1318, 259] on link "more" at bounding box center [1327, 257] width 19 height 19
click at [1222, 361] on link "Regenerate" at bounding box center [1193, 354] width 253 height 32
click at [1326, 260] on icon "more" at bounding box center [1327, 258] width 3 height 13
click at [1101, 104] on div "Download an Excel file with all the results (525 certificates)" at bounding box center [1117, 109] width 233 height 46
click at [1318, 259] on link "more" at bounding box center [1327, 257] width 19 height 19
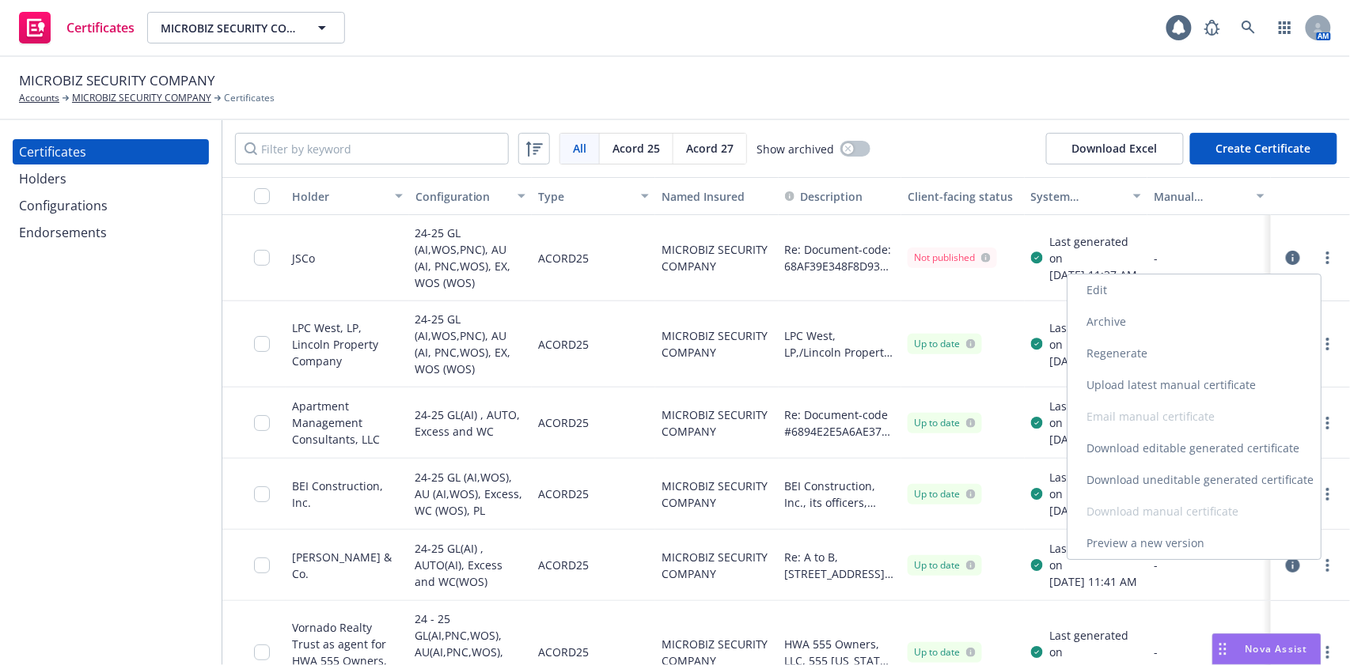
click at [1263, 482] on link "Download uneditable generated certificate" at bounding box center [1193, 480] width 253 height 32
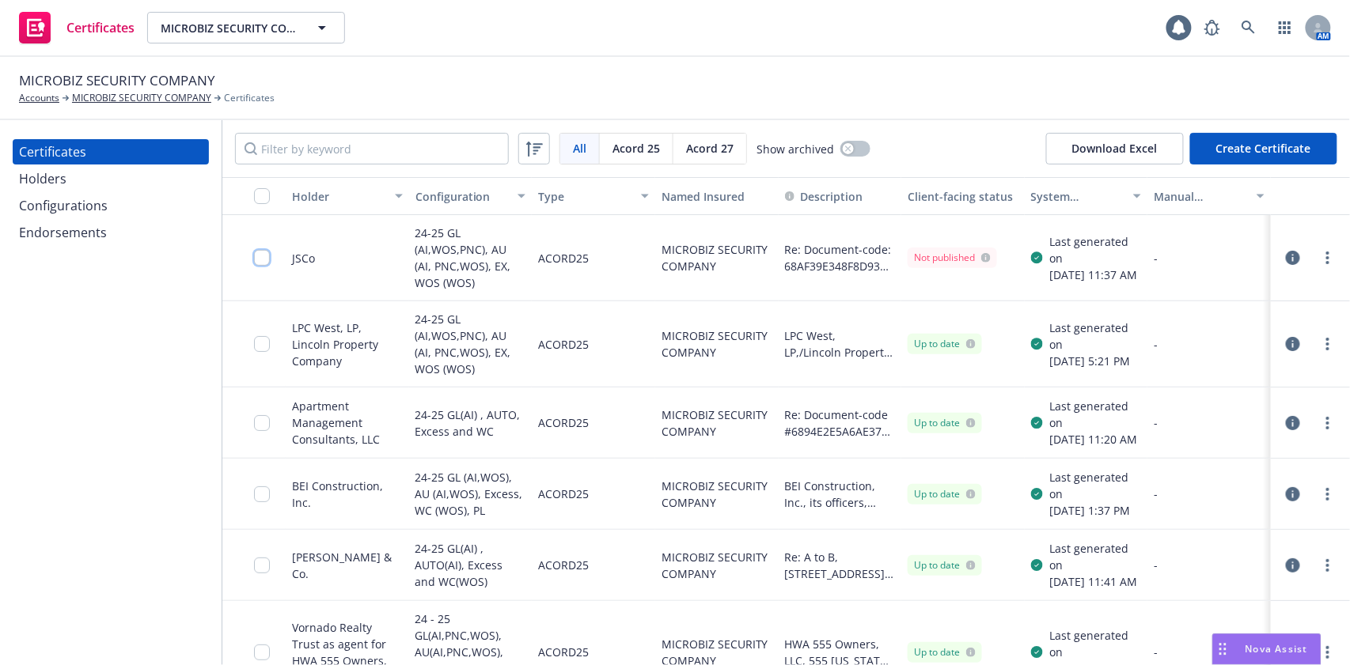
click at [260, 258] on input "checkbox" at bounding box center [262, 258] width 16 height 16
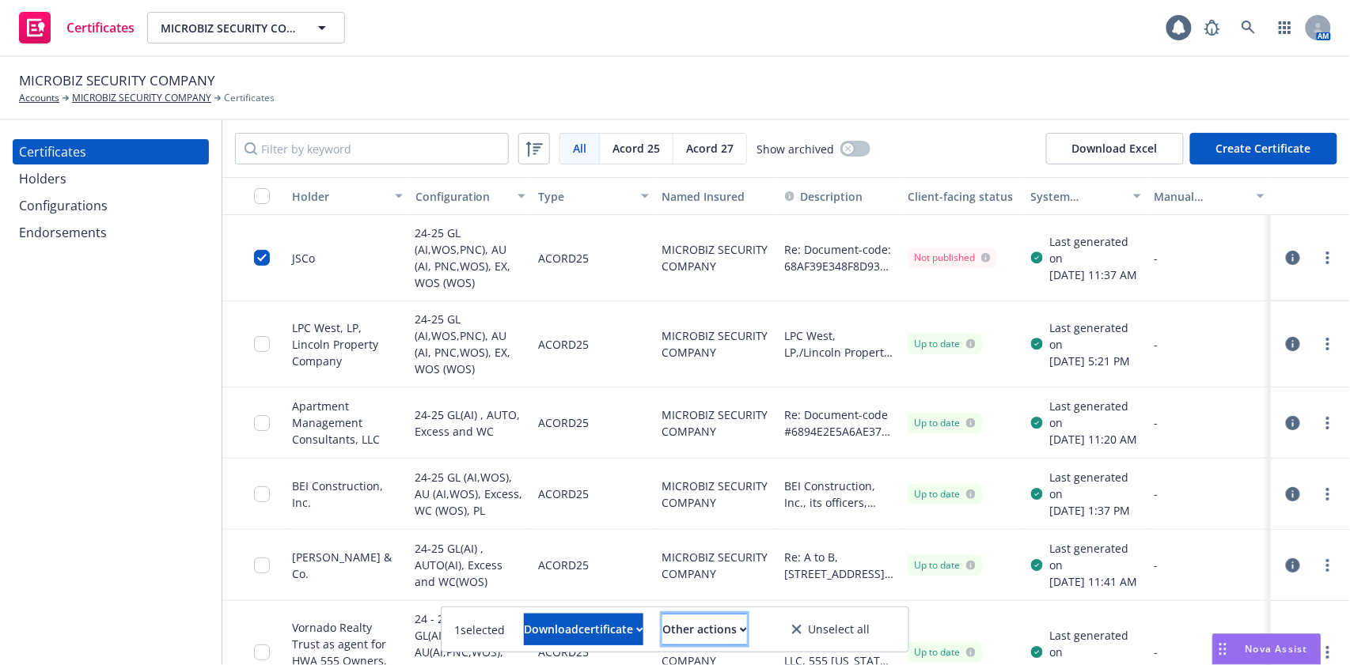
click at [747, 633] on div "Other actions" at bounding box center [704, 630] width 85 height 30
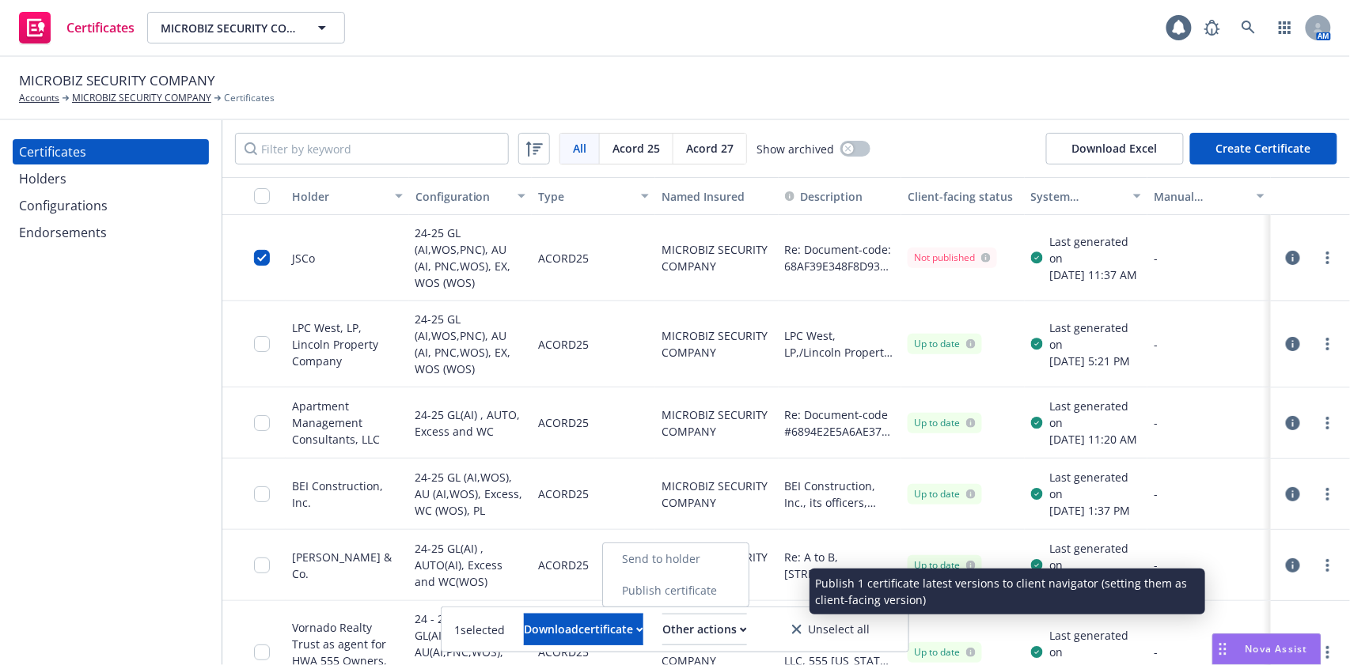
click at [741, 595] on link "Publish certificate" at bounding box center [676, 591] width 146 height 32
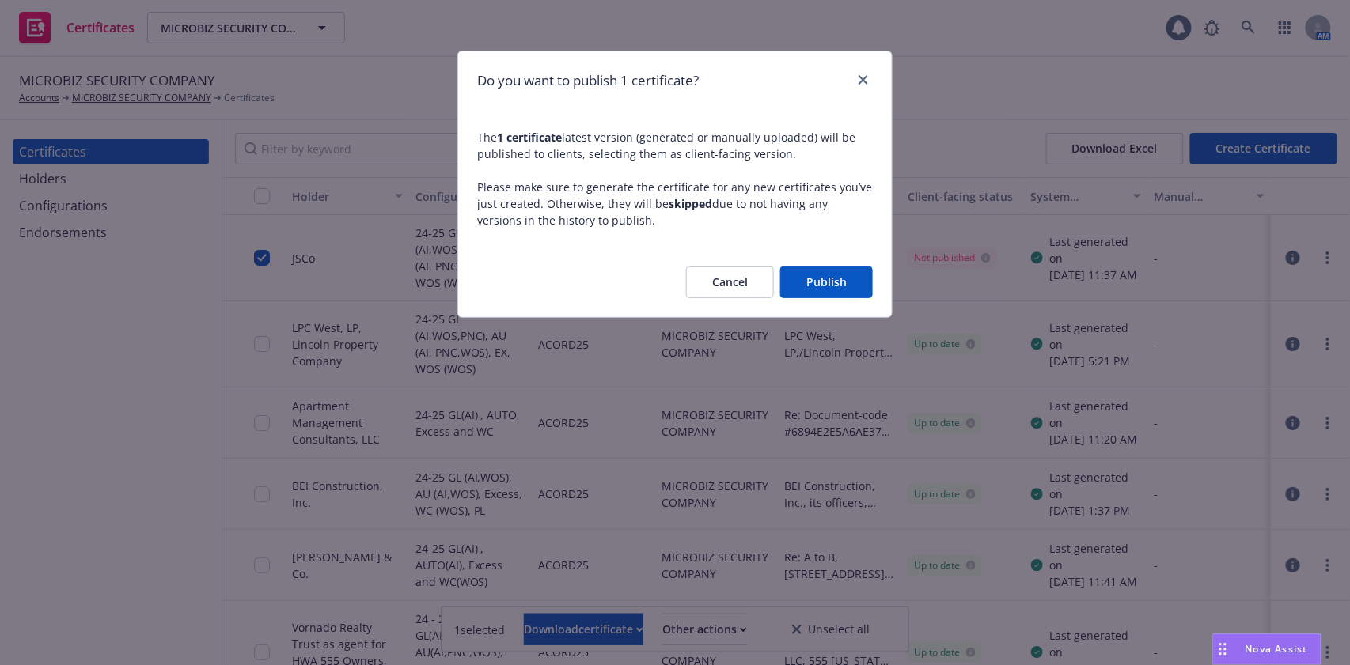
click at [842, 277] on button "Publish" at bounding box center [826, 283] width 93 height 32
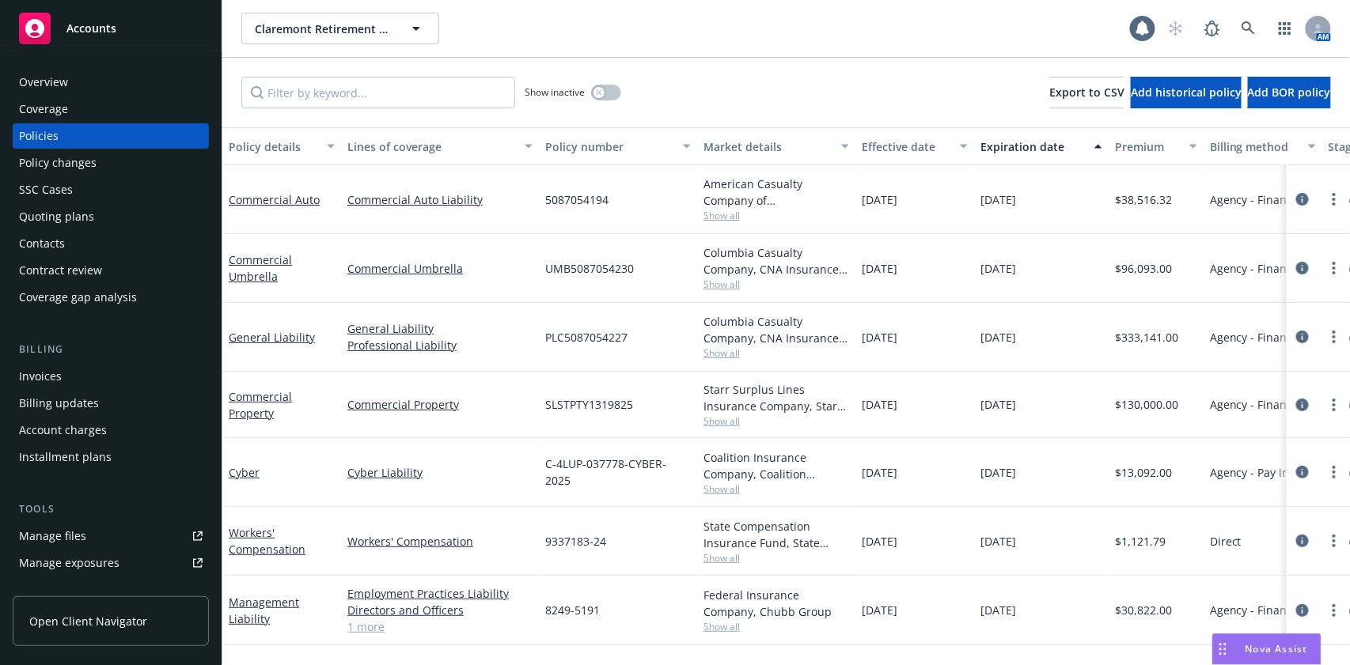
scroll to position [365, 0]
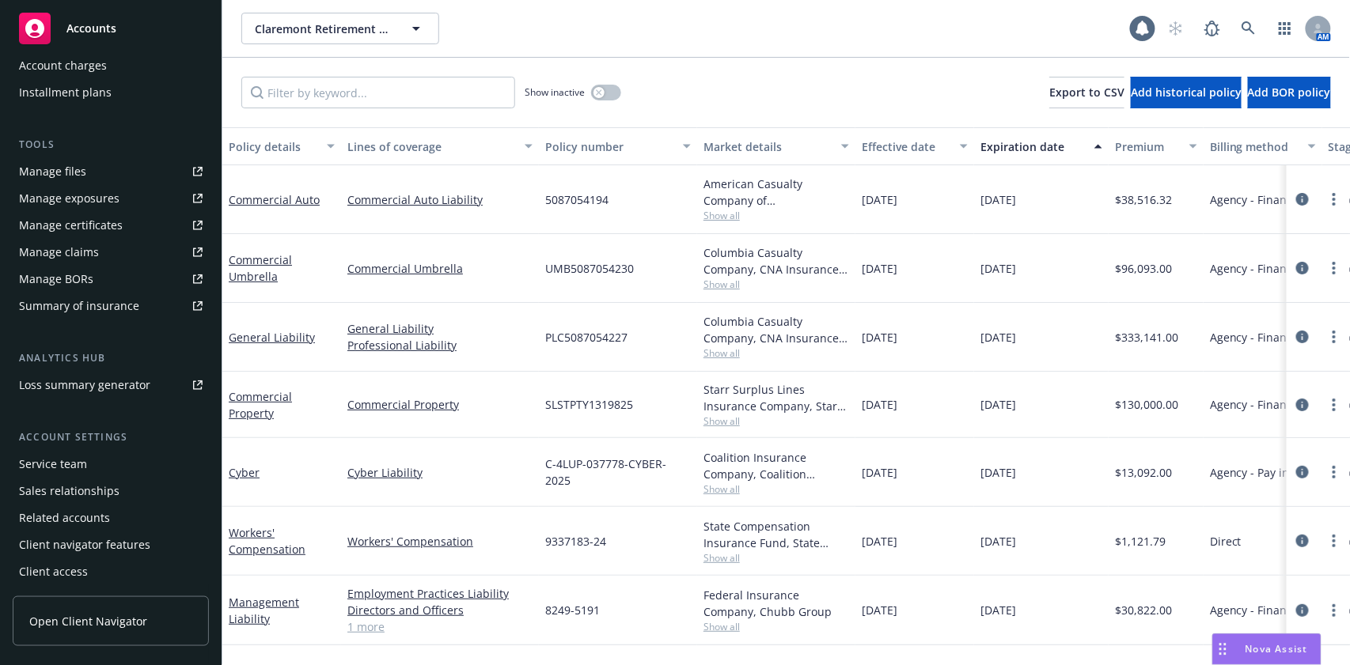
click at [99, 224] on div "Manage certificates" at bounding box center [71, 225] width 104 height 25
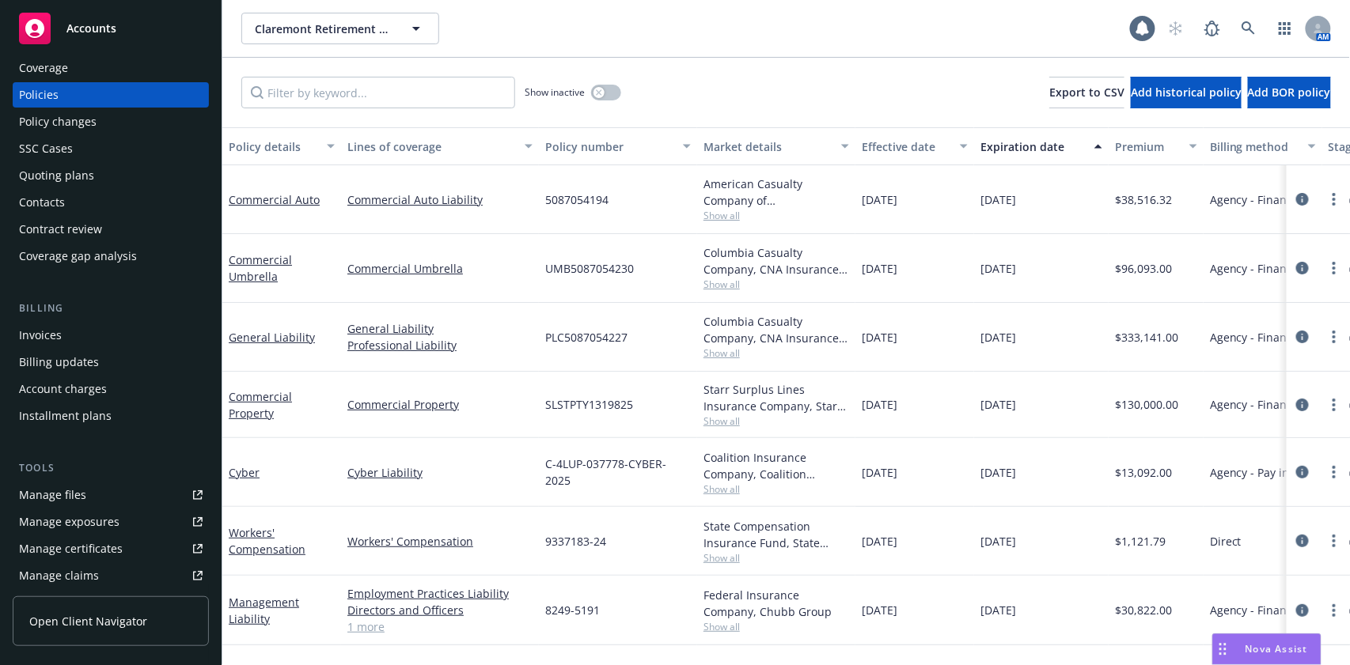
scroll to position [0, 0]
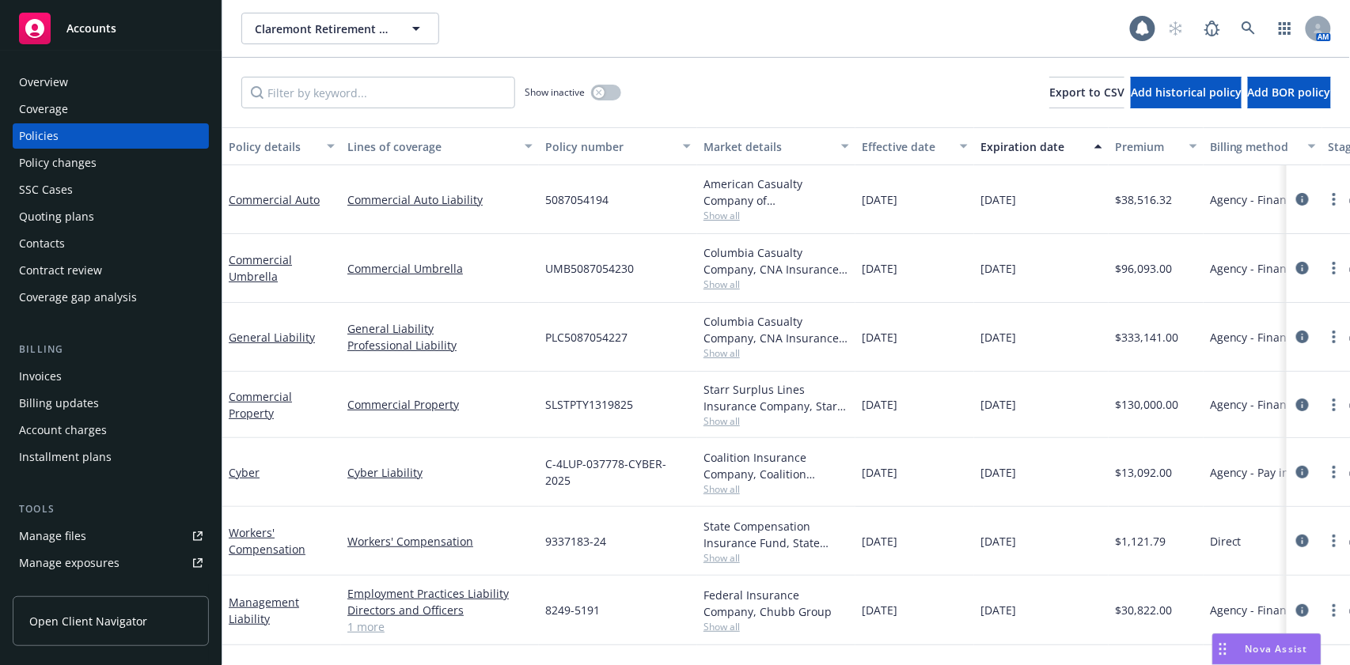
click at [86, 80] on div "Overview" at bounding box center [111, 82] width 184 height 25
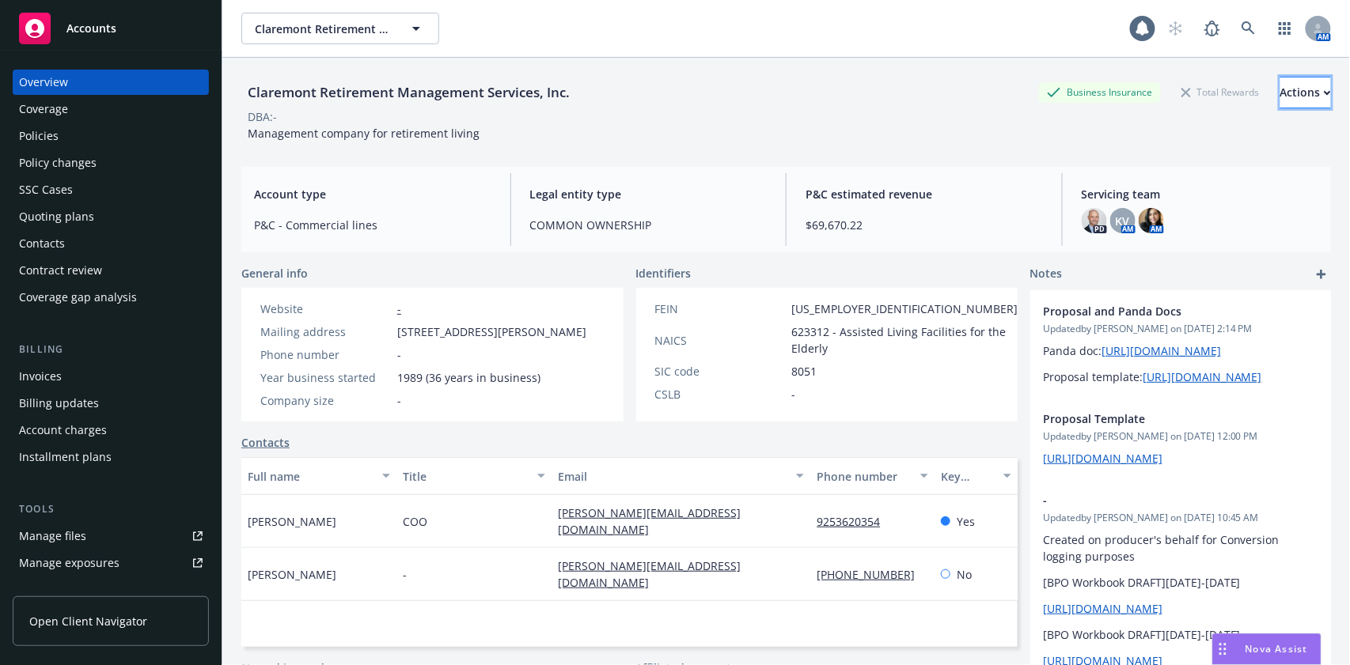
click at [1280, 84] on div "Actions" at bounding box center [1305, 93] width 51 height 30
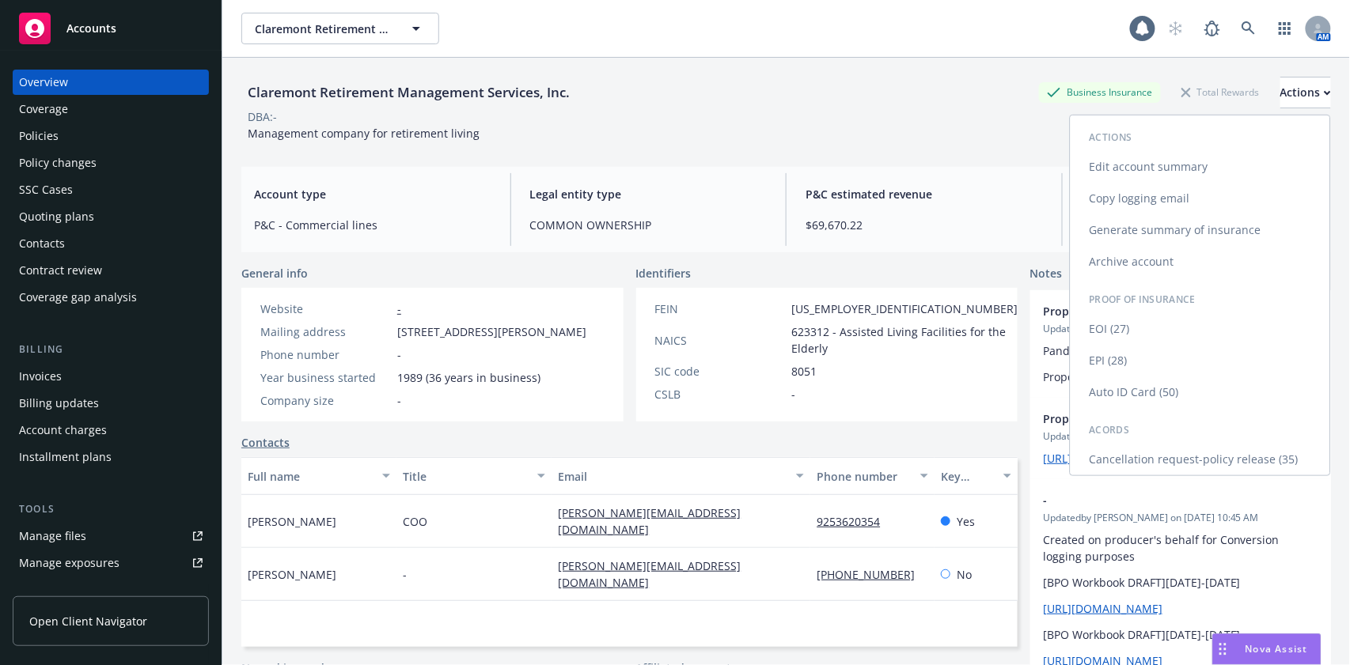
click at [1157, 363] on link "EPI (28)" at bounding box center [1200, 361] width 260 height 32
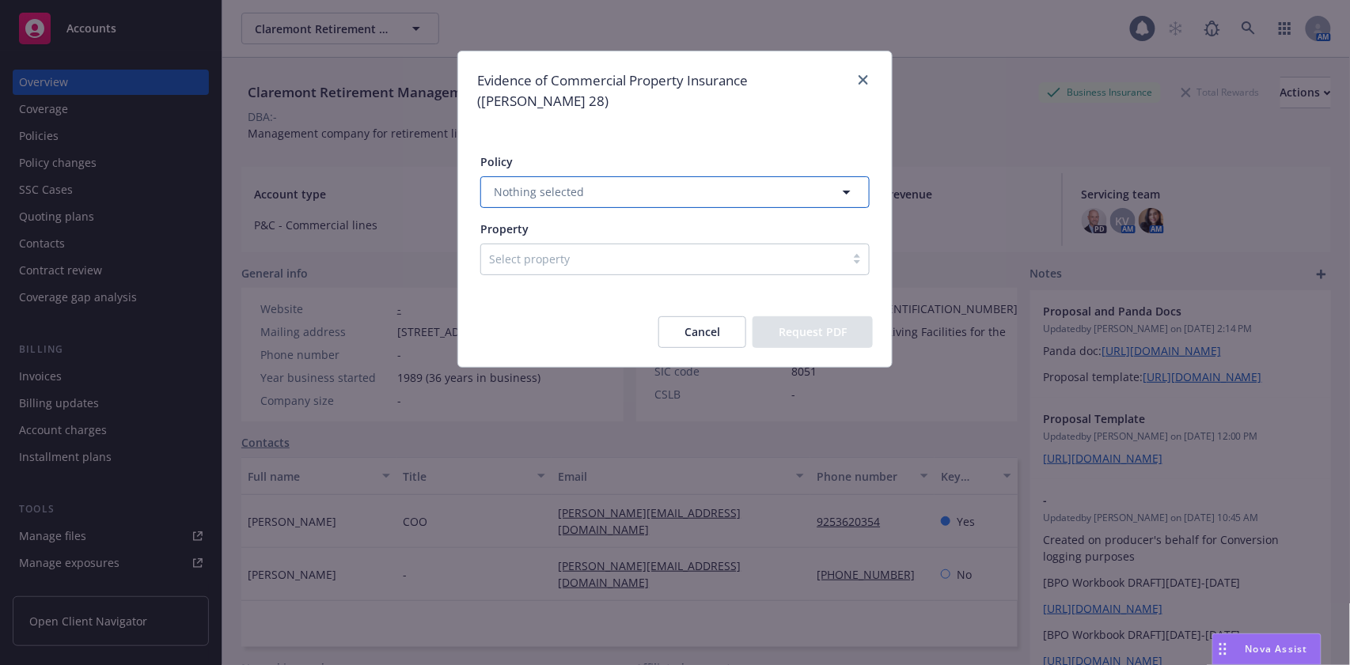
click at [655, 176] on button "Nothing selected" at bounding box center [674, 192] width 389 height 32
click at [675, 176] on button "Nothing selected" at bounding box center [674, 192] width 389 height 32
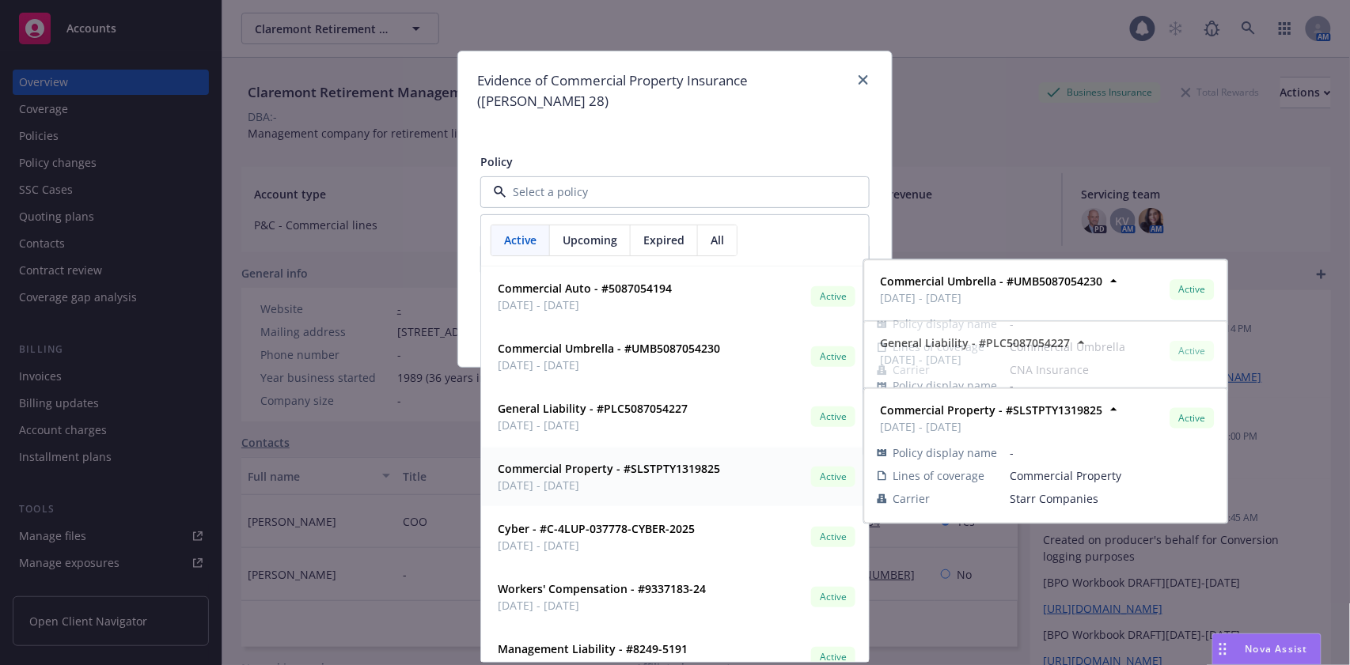
click at [660, 461] on strong "Commercial Property - #SLSTPTY1319825" at bounding box center [609, 468] width 222 height 15
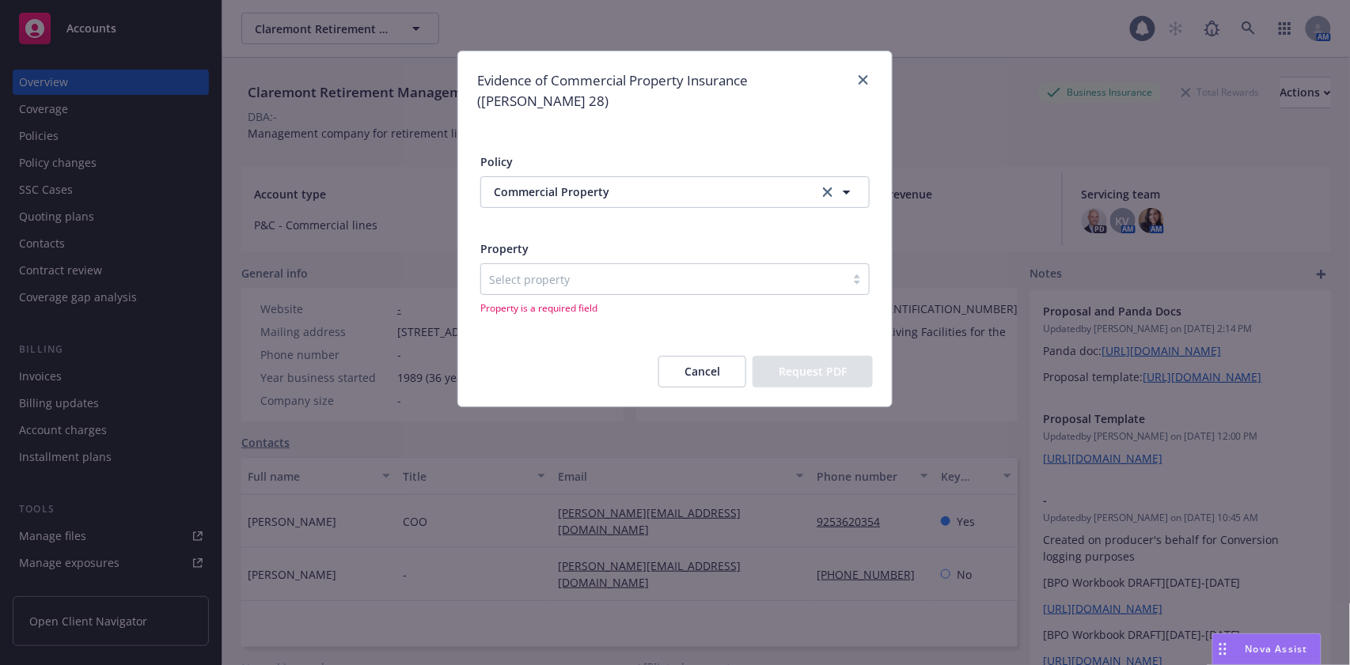
click at [513, 270] on div at bounding box center [663, 279] width 348 height 19
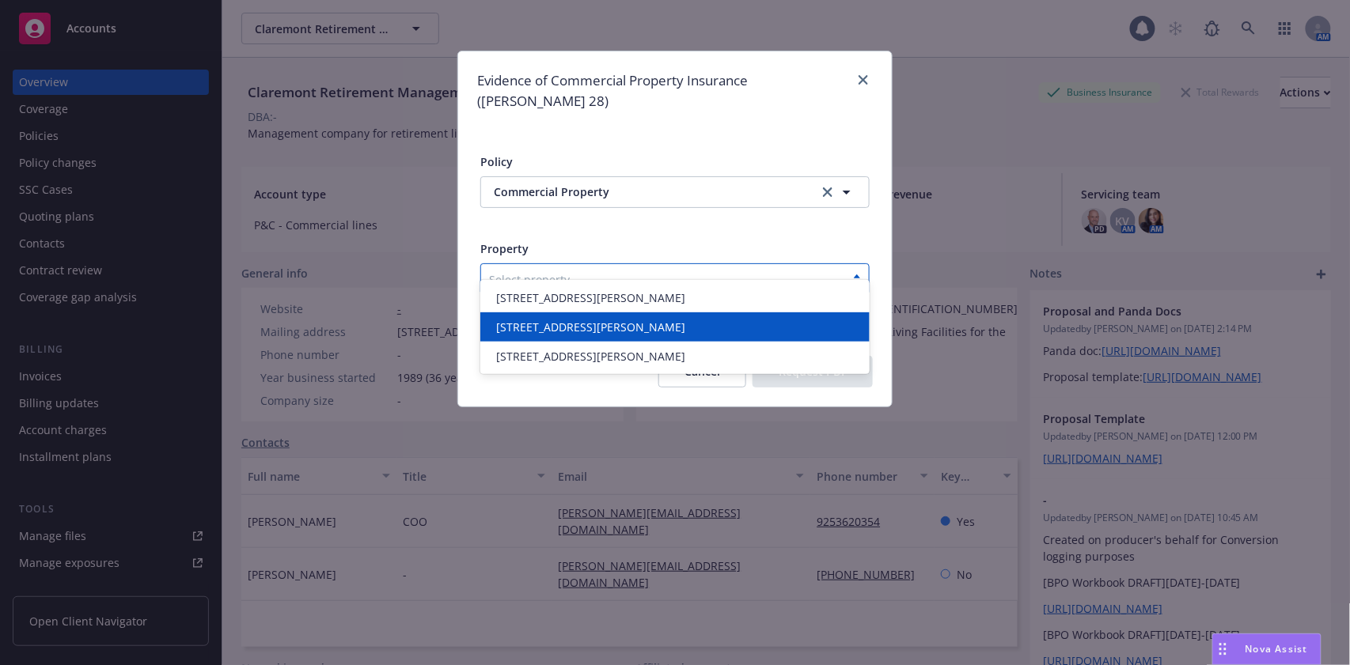
click at [552, 331] on span "2195 E Egbert St Brighton, CO 80601" at bounding box center [590, 327] width 189 height 17
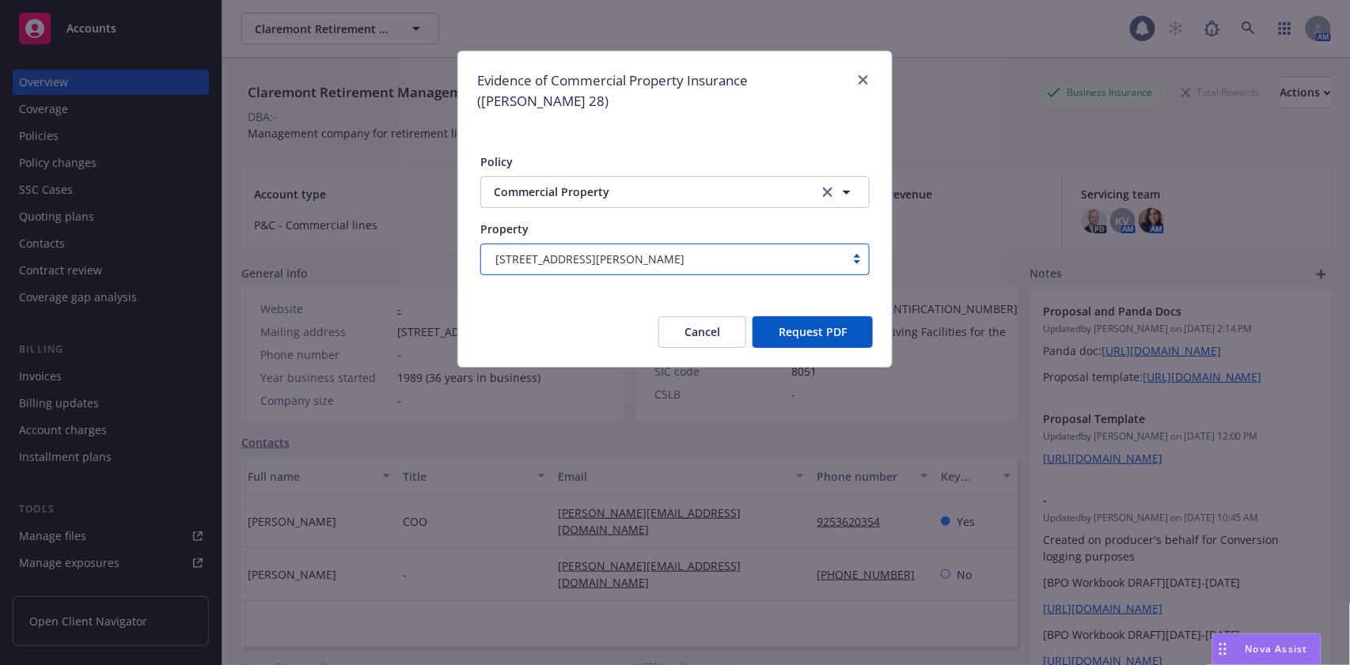
click at [786, 316] on button "Request PDF" at bounding box center [812, 332] width 120 height 32
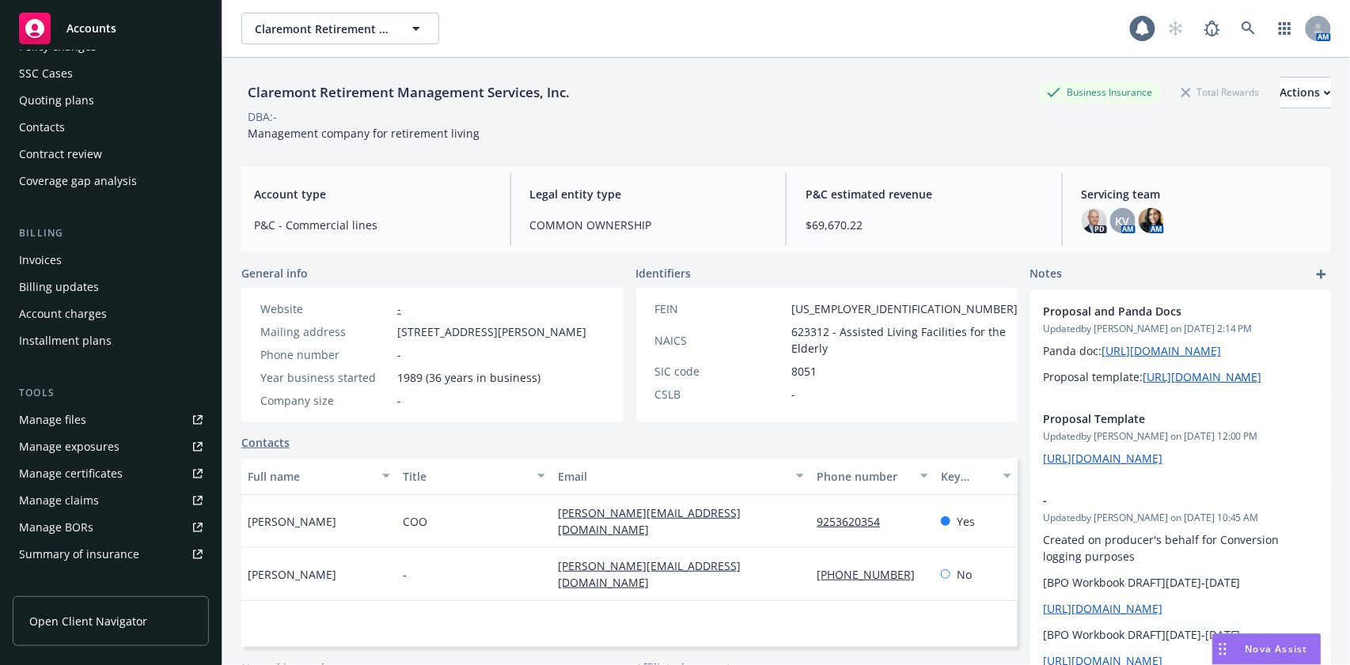
scroll to position [210, 0]
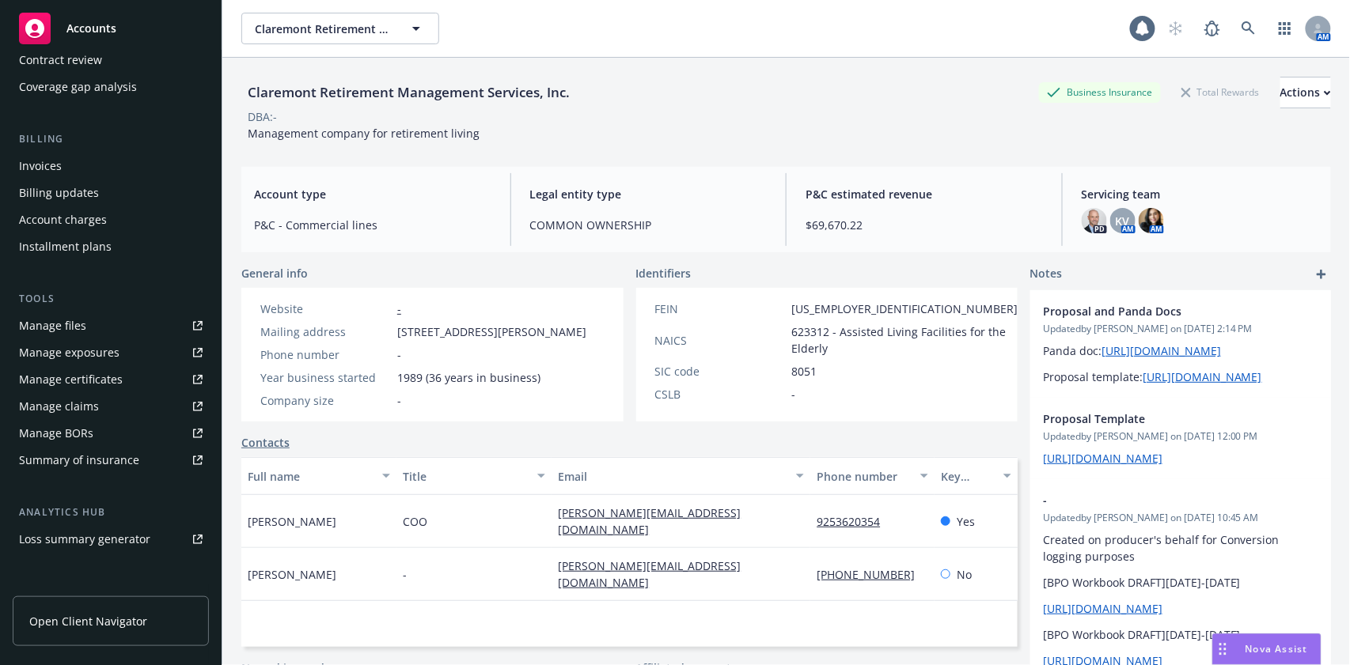
click at [103, 375] on div "Manage certificates" at bounding box center [71, 379] width 104 height 25
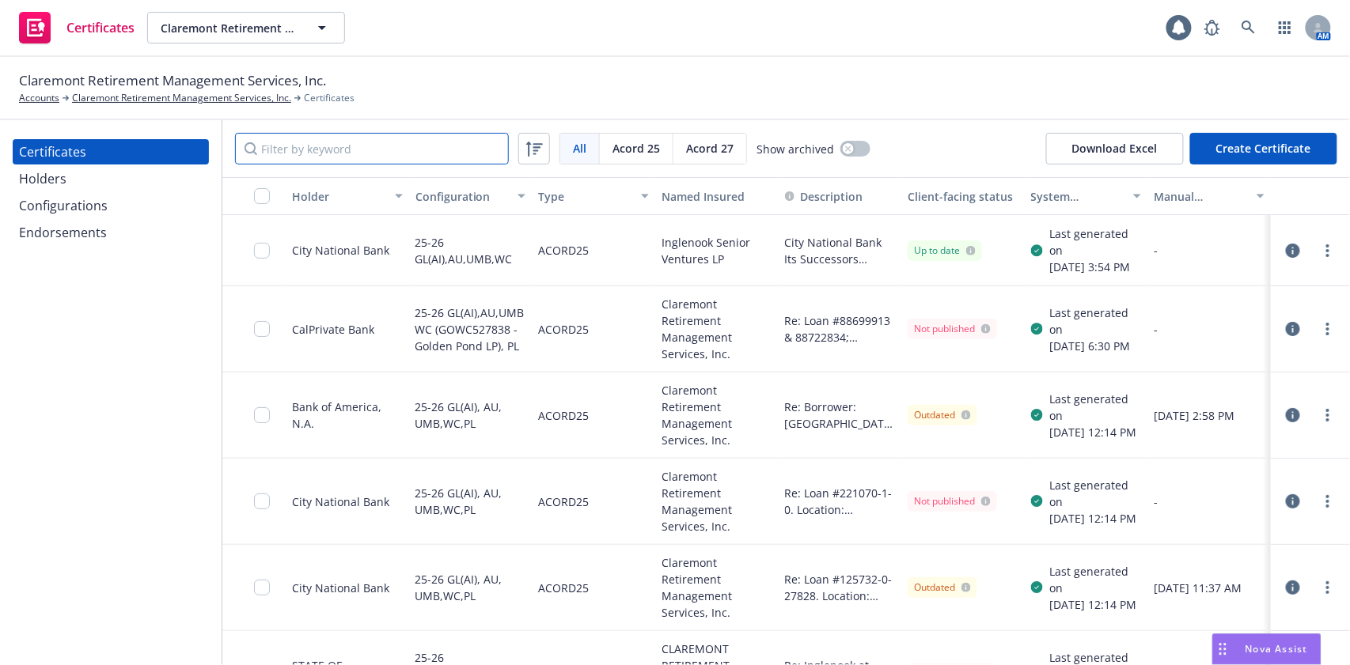
click at [362, 137] on input "Filter by keyword" at bounding box center [372, 149] width 274 height 32
paste input "City National Bank"
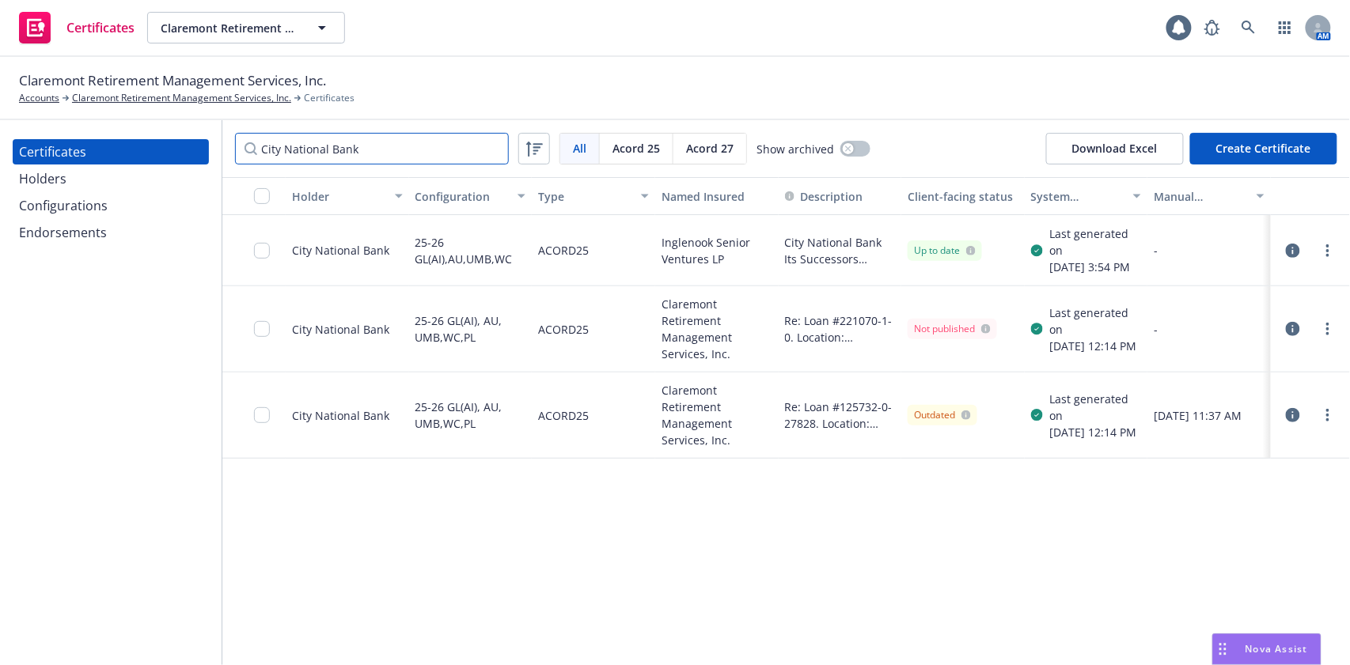
type input "City National Bank"
click at [1332, 260] on link "more" at bounding box center [1327, 250] width 19 height 19
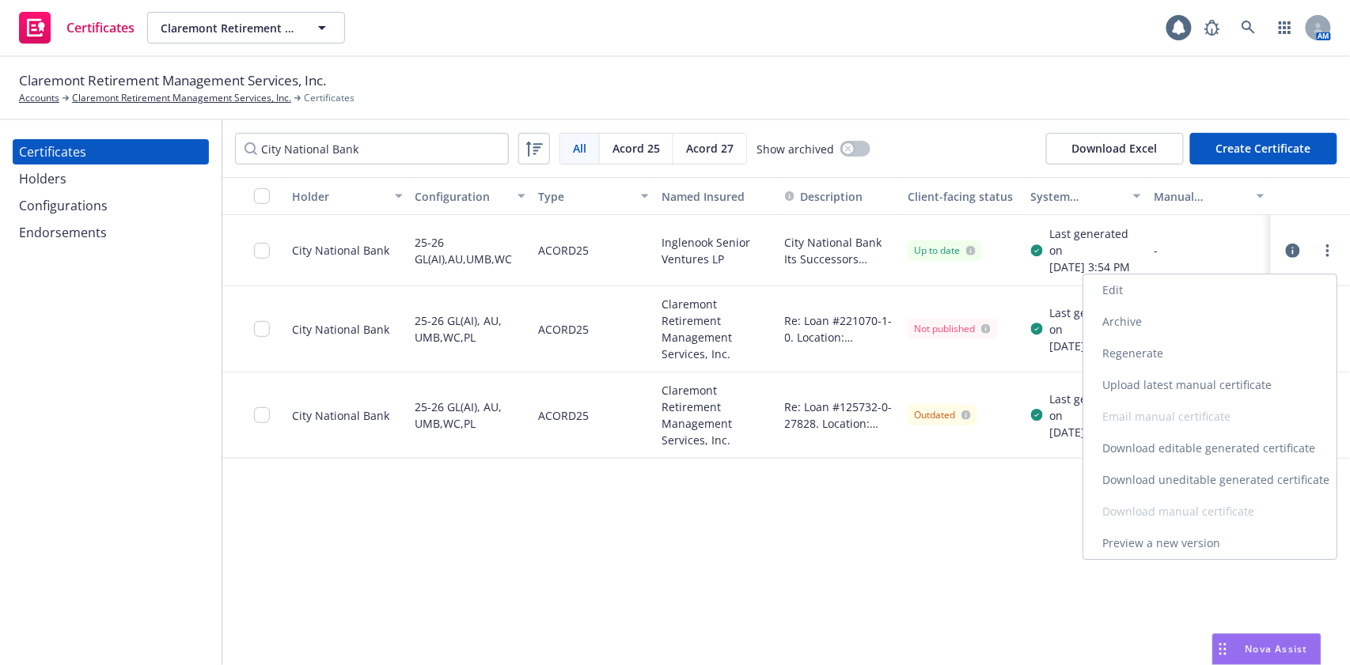
click at [1237, 538] on link "Preview a new version" at bounding box center [1209, 544] width 253 height 32
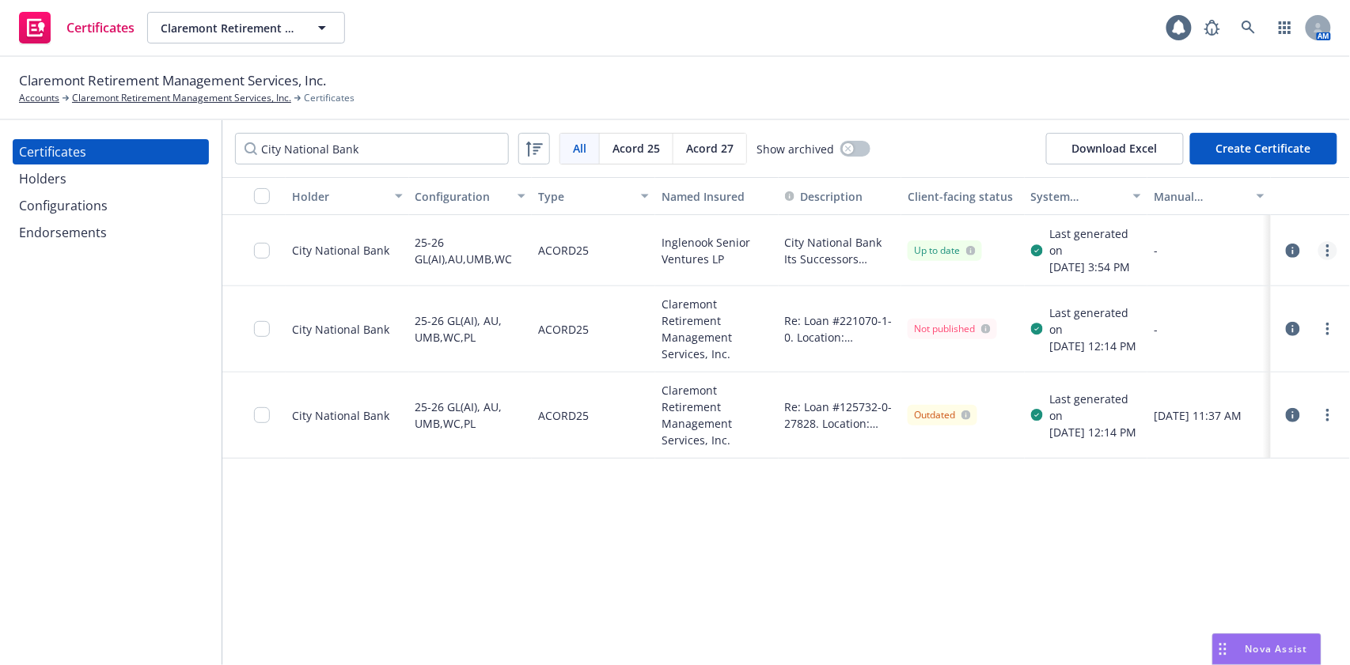
click at [1335, 260] on link "more" at bounding box center [1327, 250] width 19 height 19
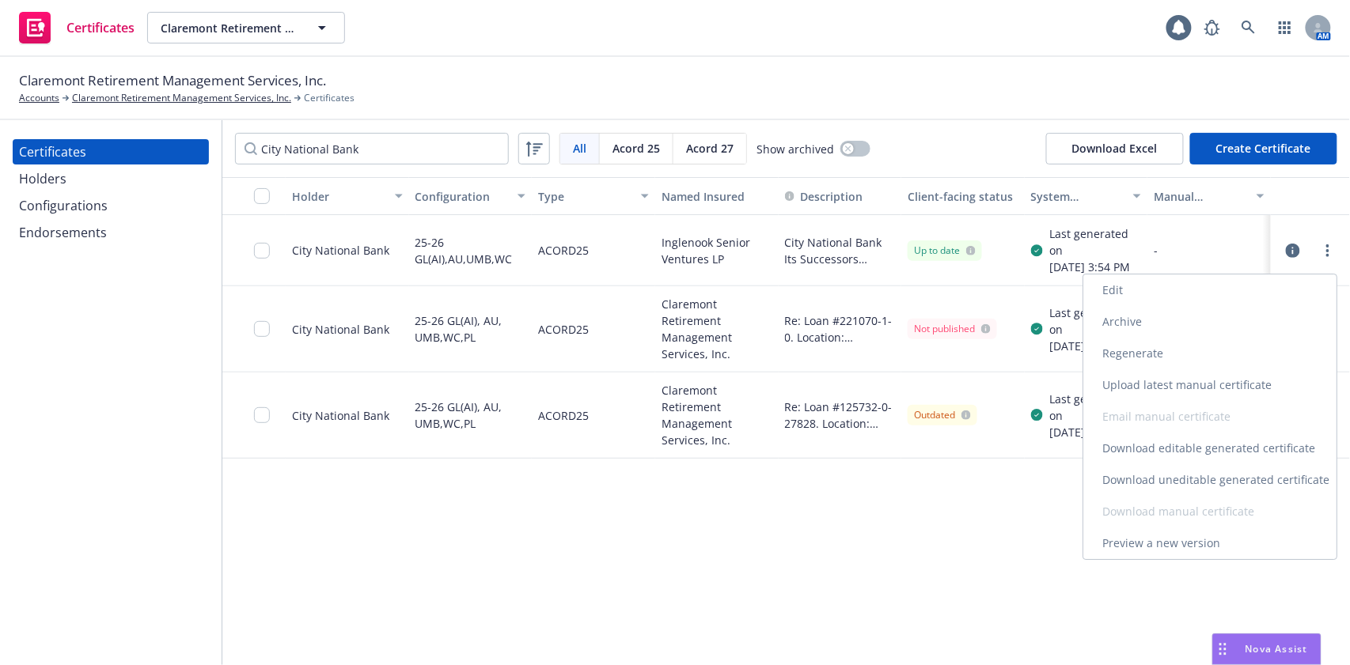
click at [1237, 478] on link "Download uneditable generated certificate" at bounding box center [1209, 480] width 253 height 32
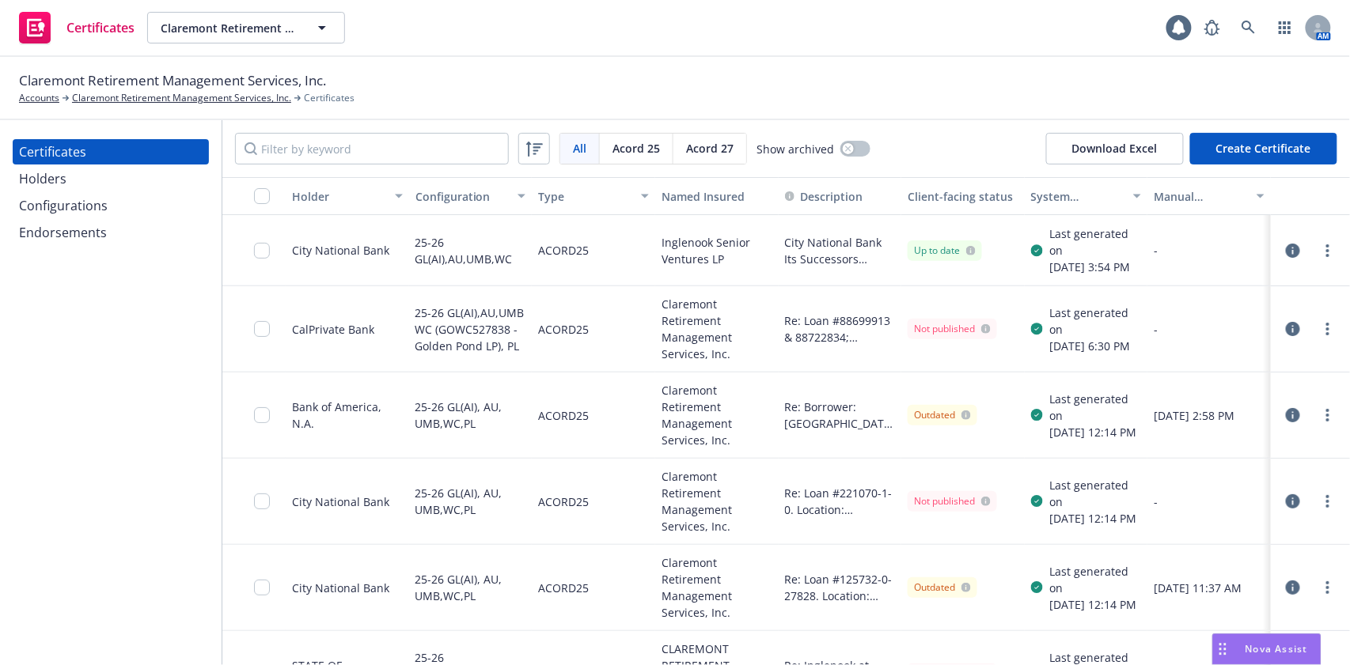
click at [1286, 258] on icon "button" at bounding box center [1293, 251] width 14 height 14
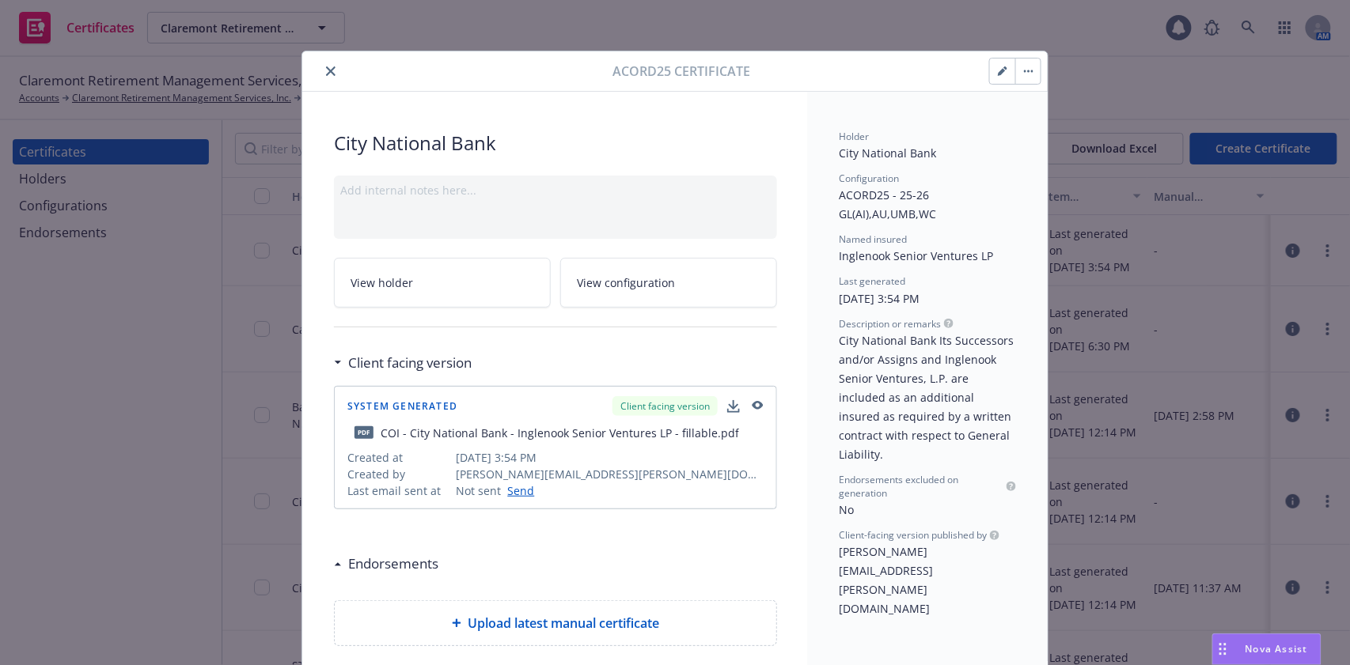
click at [438, 286] on link "View holder" at bounding box center [442, 283] width 217 height 50
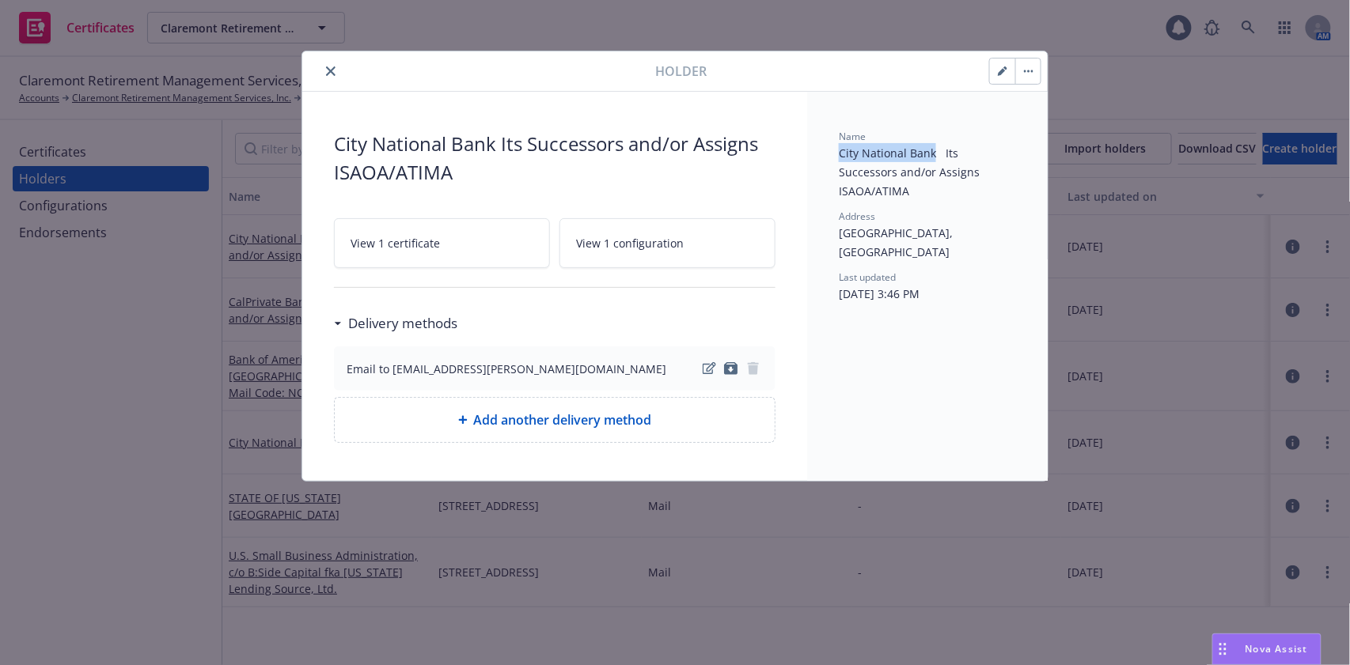
drag, startPoint x: 835, startPoint y: 155, endPoint x: 932, endPoint y: 156, distance: 97.3
click at [932, 156] on div "Name City National Bank Its Successors and/or Assigns ISAOA/ATIMA Address PO Bo…" at bounding box center [927, 286] width 241 height 389
copy span "City National Bank"
drag, startPoint x: 945, startPoint y: 153, endPoint x: 991, endPoint y: 175, distance: 49.9
click at [991, 175] on div "Name City National Bank Its Successors and/or Assigns ISAOA/ATIMA" at bounding box center [927, 165] width 177 height 70
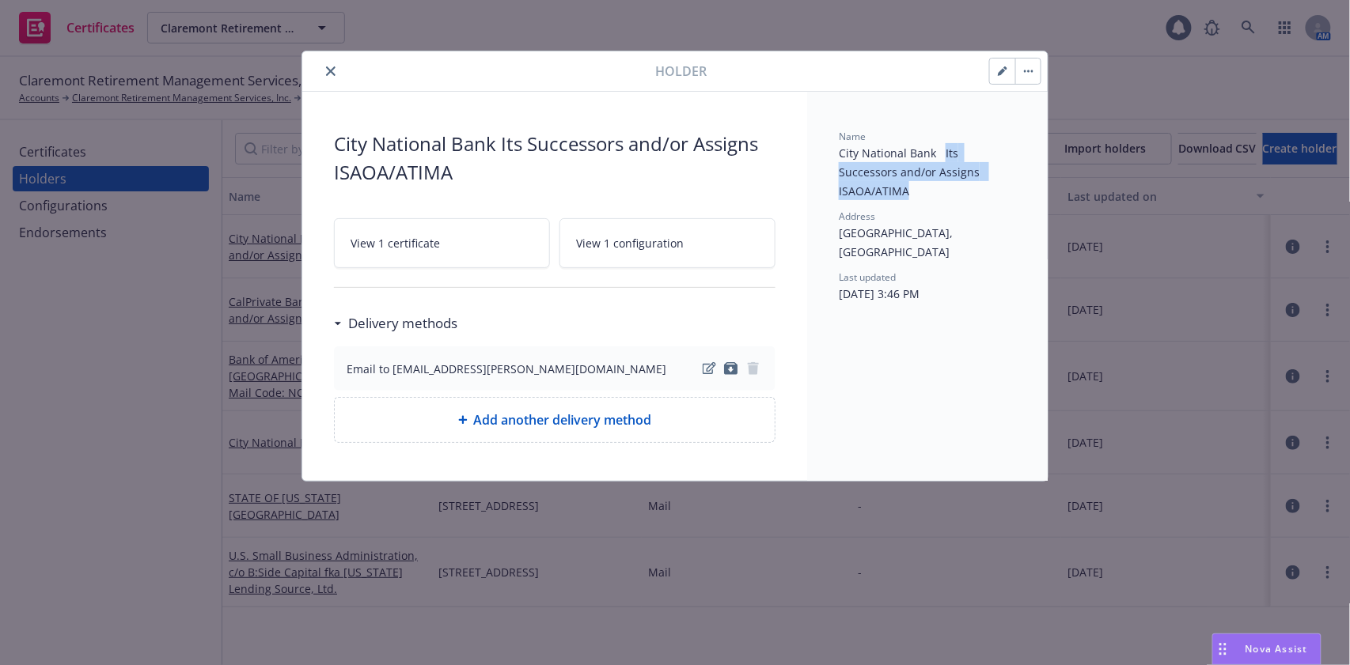
copy span "Its Successors and/or Assigns ISAOA/ATIMA"
drag, startPoint x: 832, startPoint y: 219, endPoint x: 904, endPoint y: 218, distance: 72.0
click at [904, 218] on div "Name City National Bank Its Successors and/or Assigns ISAOA/ATIMA Address PO Bo…" at bounding box center [927, 286] width 241 height 389
copy span "PO Box 5620"
drag, startPoint x: 912, startPoint y: 211, endPoint x: 965, endPoint y: 216, distance: 53.2
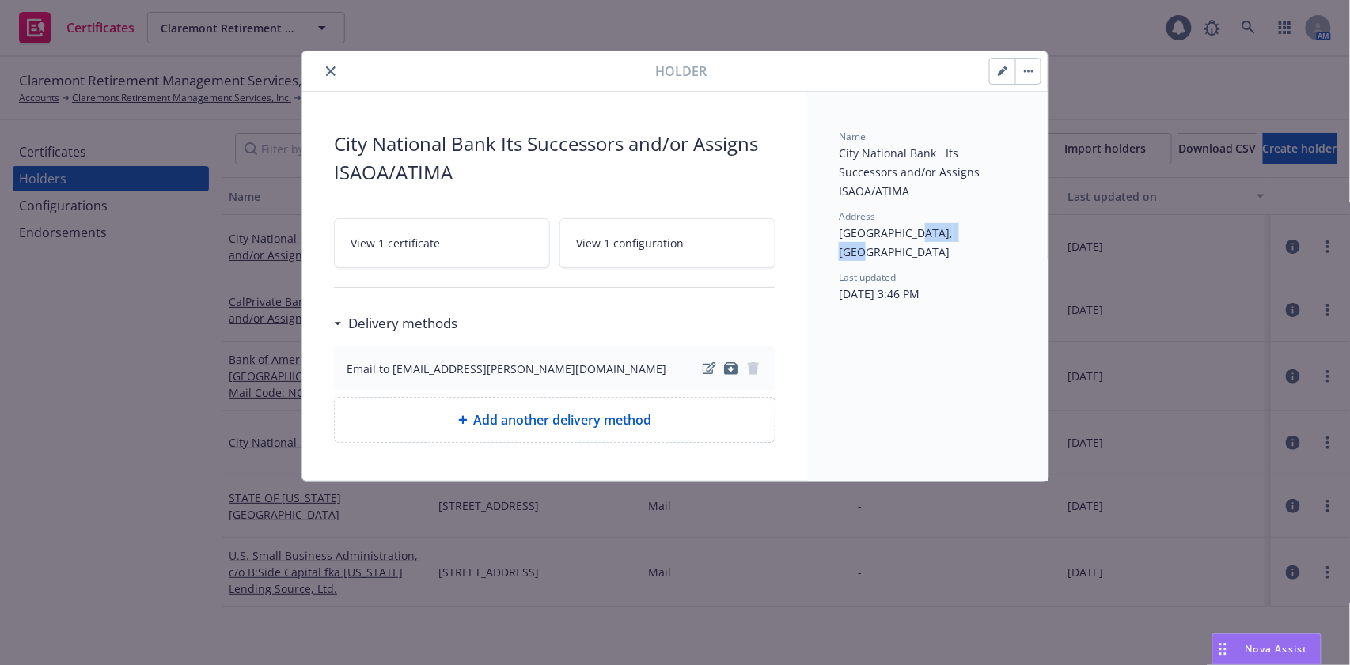
click at [956, 225] on span "PO Box 5620, Santa Rosa, CA, 95402, USA" at bounding box center [897, 242] width 117 height 34
copy span "Santa Rosa"
click at [854, 232] on span "PO Box 5620, Santa Rosa, CA, 95402, USA" at bounding box center [897, 242] width 117 height 34
copy span "95402"
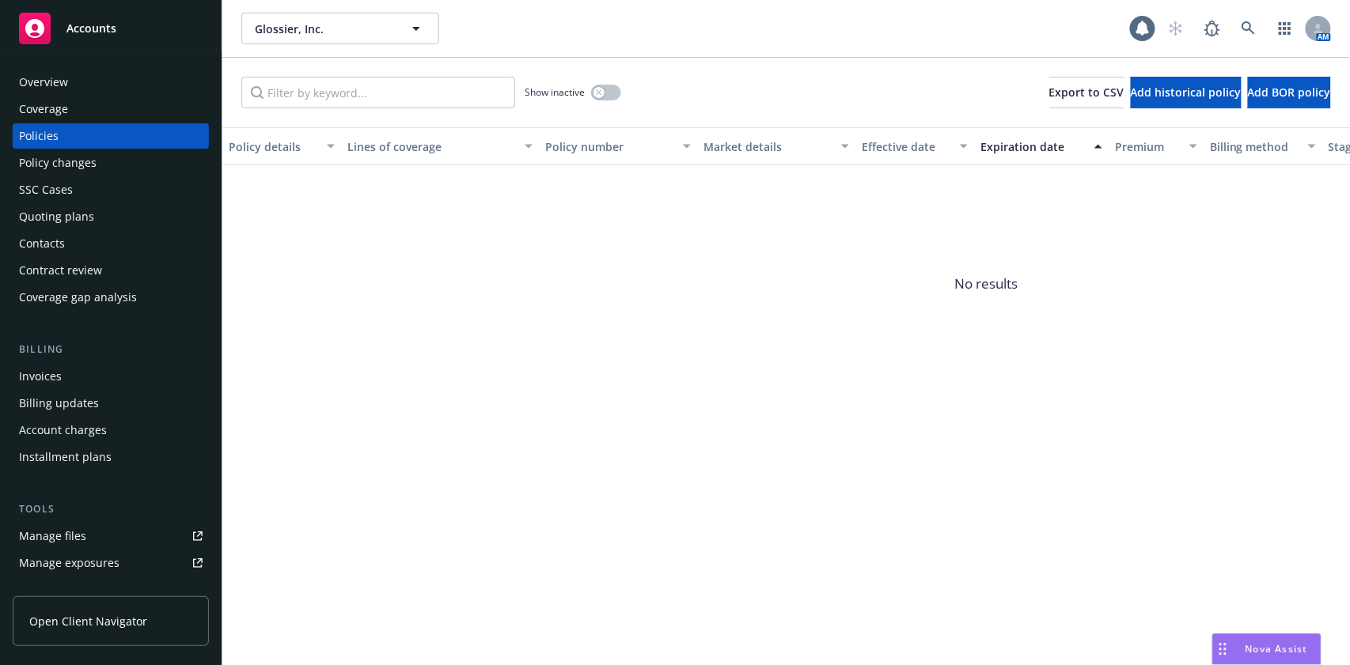
click at [81, 108] on div "Coverage" at bounding box center [111, 109] width 184 height 25
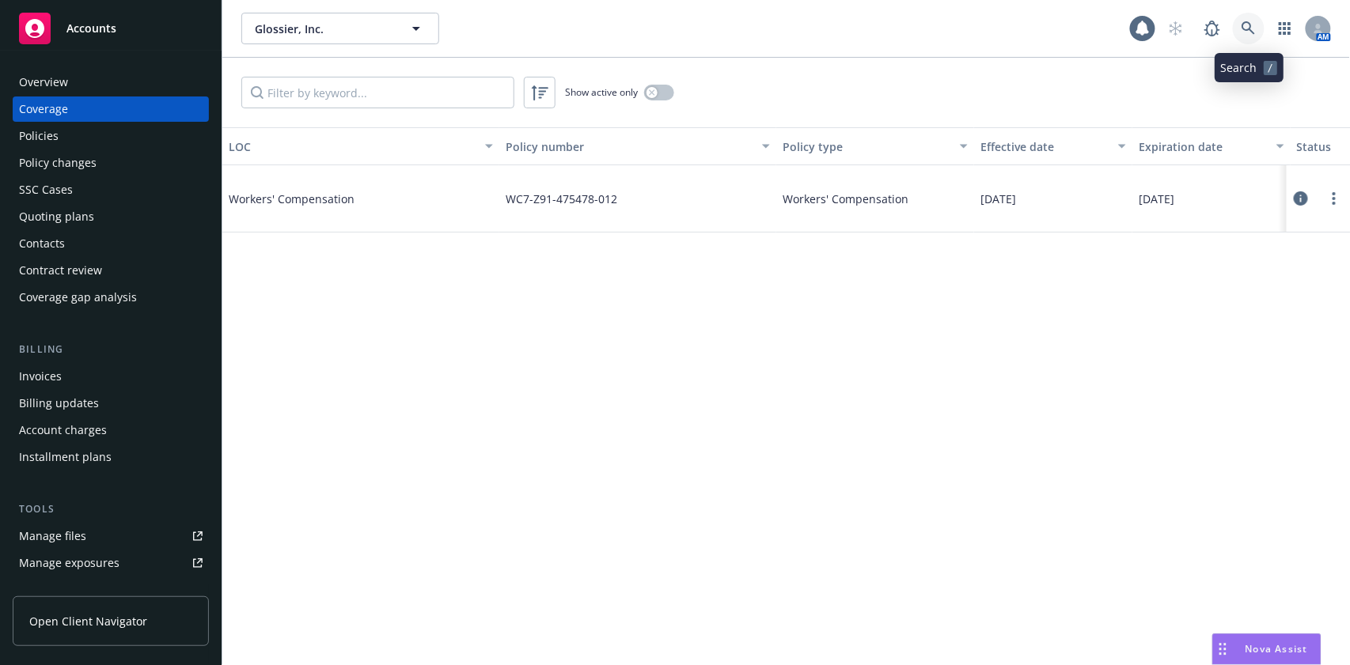
click at [1252, 28] on icon at bounding box center [1248, 28] width 14 height 14
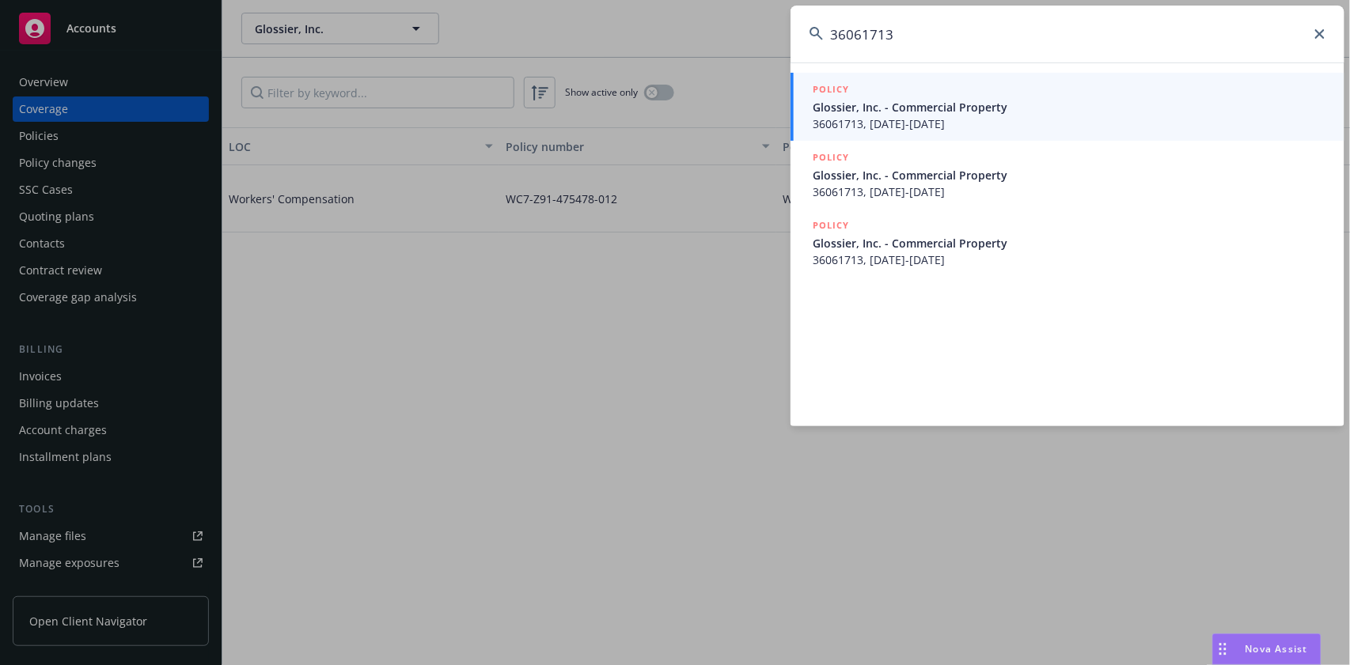
type input "36061713"
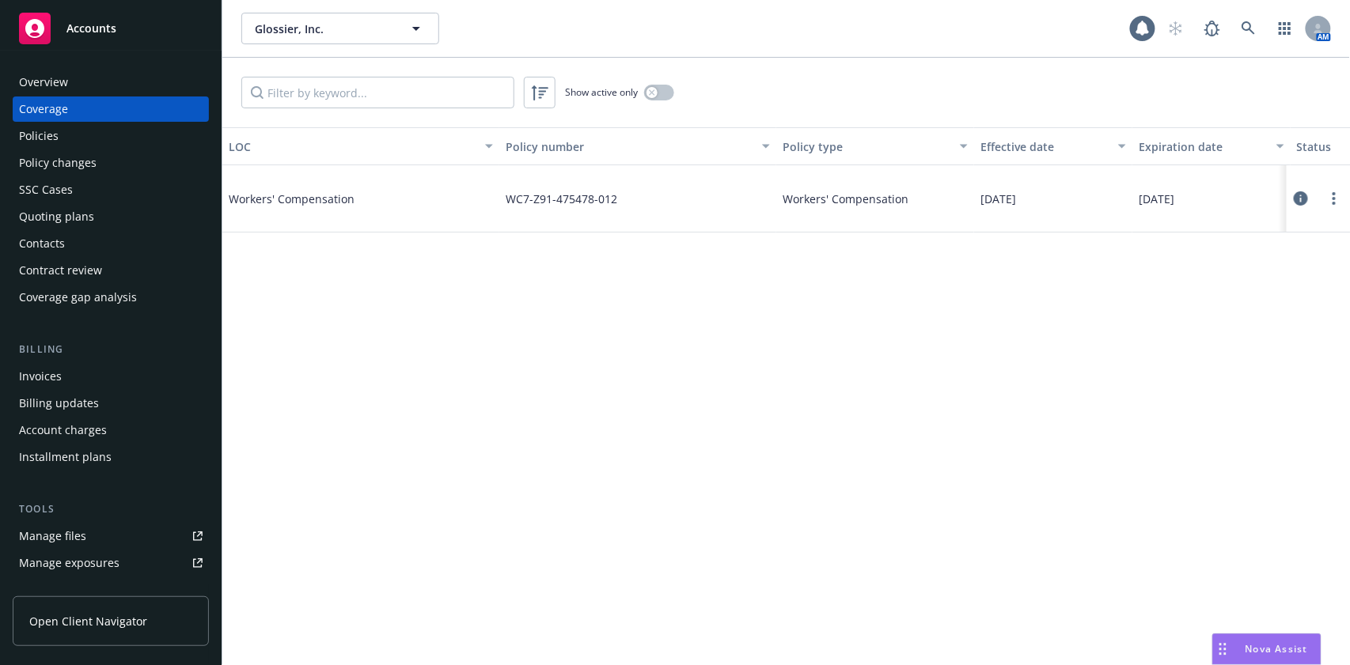
click at [126, 78] on div "Overview" at bounding box center [111, 82] width 184 height 25
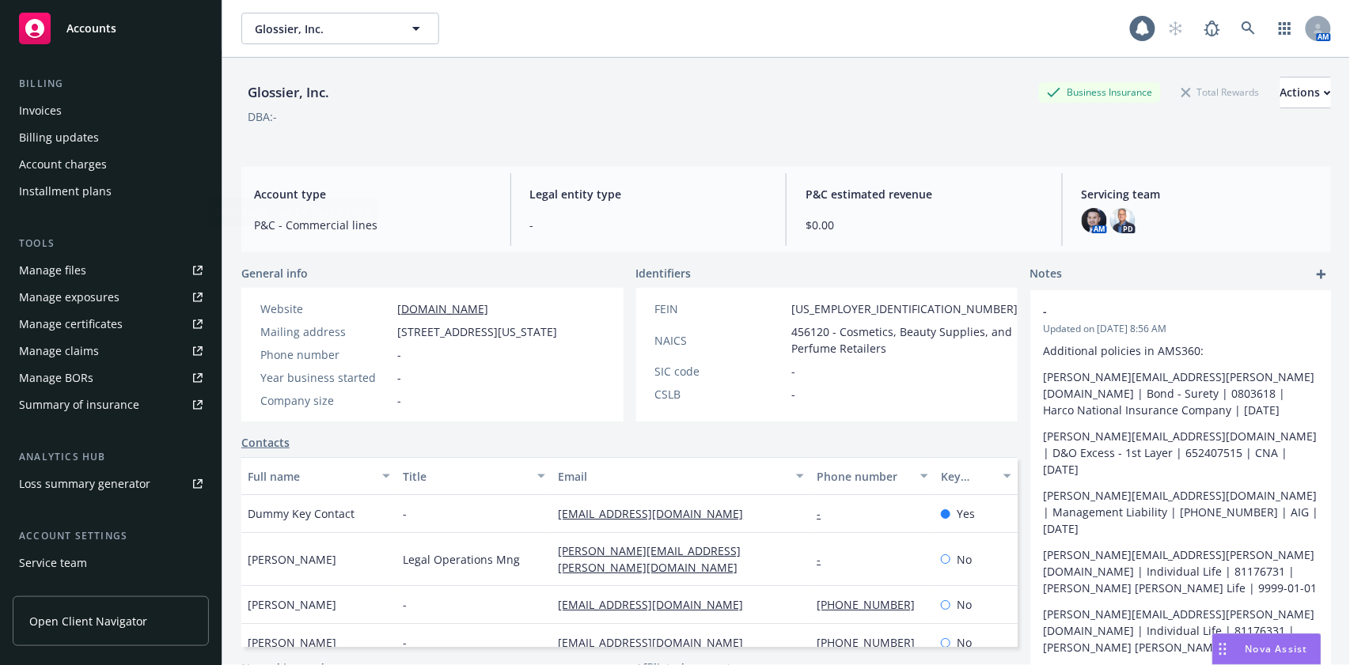
scroll to position [365, 0]
